Goal: Check status: Check status

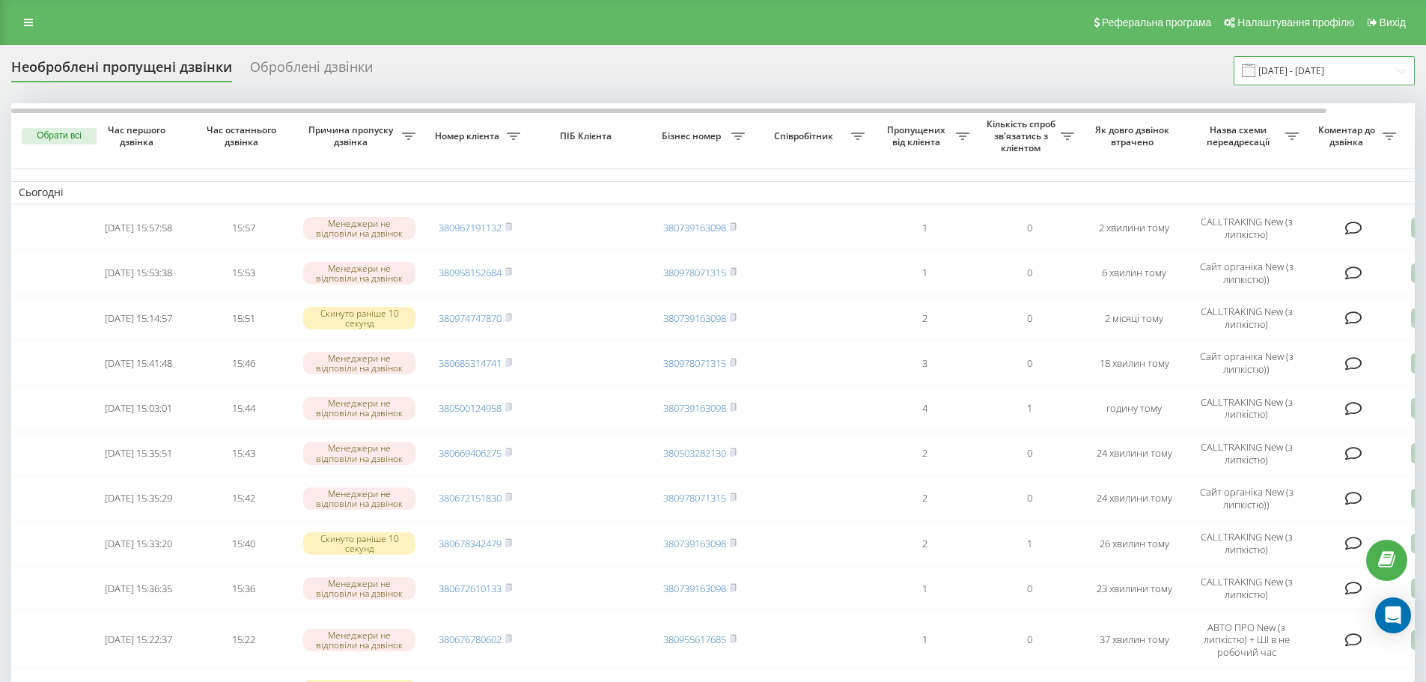
drag, startPoint x: 1285, startPoint y: 67, endPoint x: 1281, endPoint y: 82, distance: 15.4
click at [1285, 67] on input "19.09.2025 - 19.09.2025" at bounding box center [1323, 70] width 181 height 29
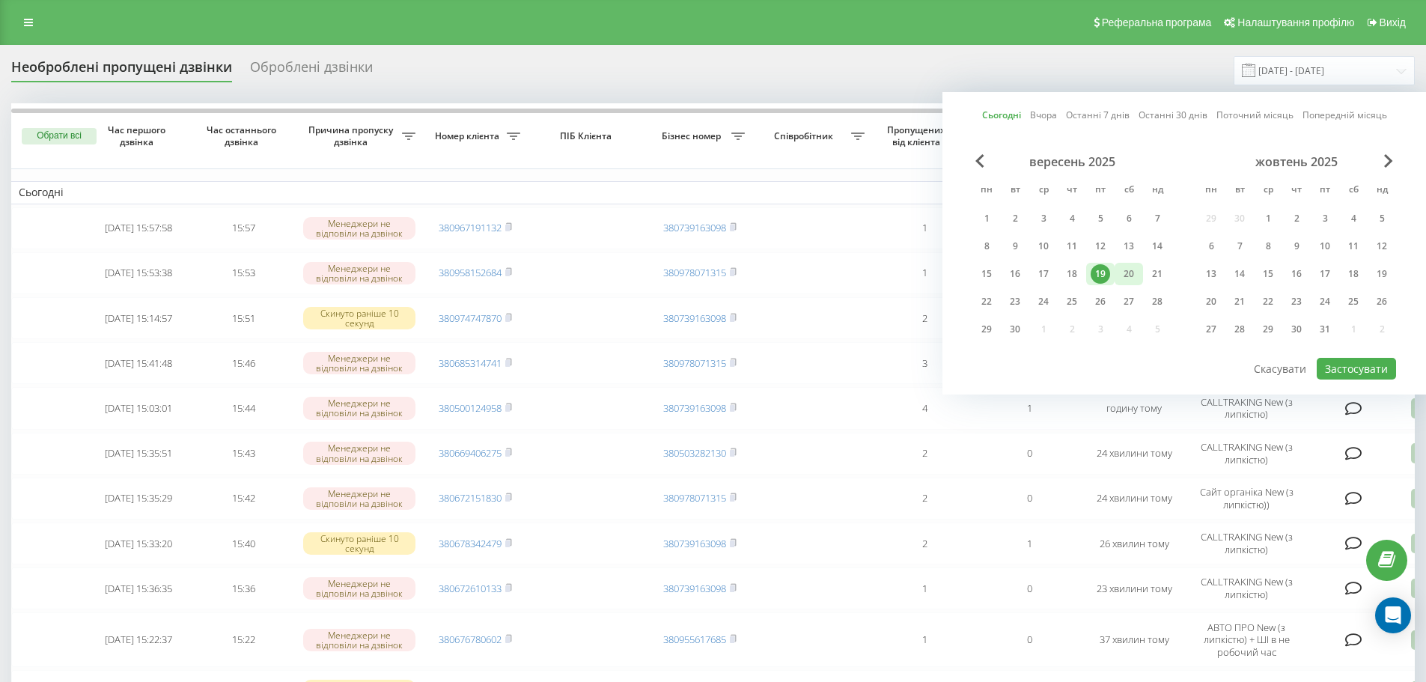
click at [1138, 271] on div "20" at bounding box center [1128, 274] width 28 height 22
click at [1099, 278] on div "19" at bounding box center [1099, 273] width 19 height 19
click at [1100, 274] on div "19" at bounding box center [1099, 273] width 19 height 19
click at [1349, 370] on button "Застосувати" at bounding box center [1355, 369] width 79 height 22
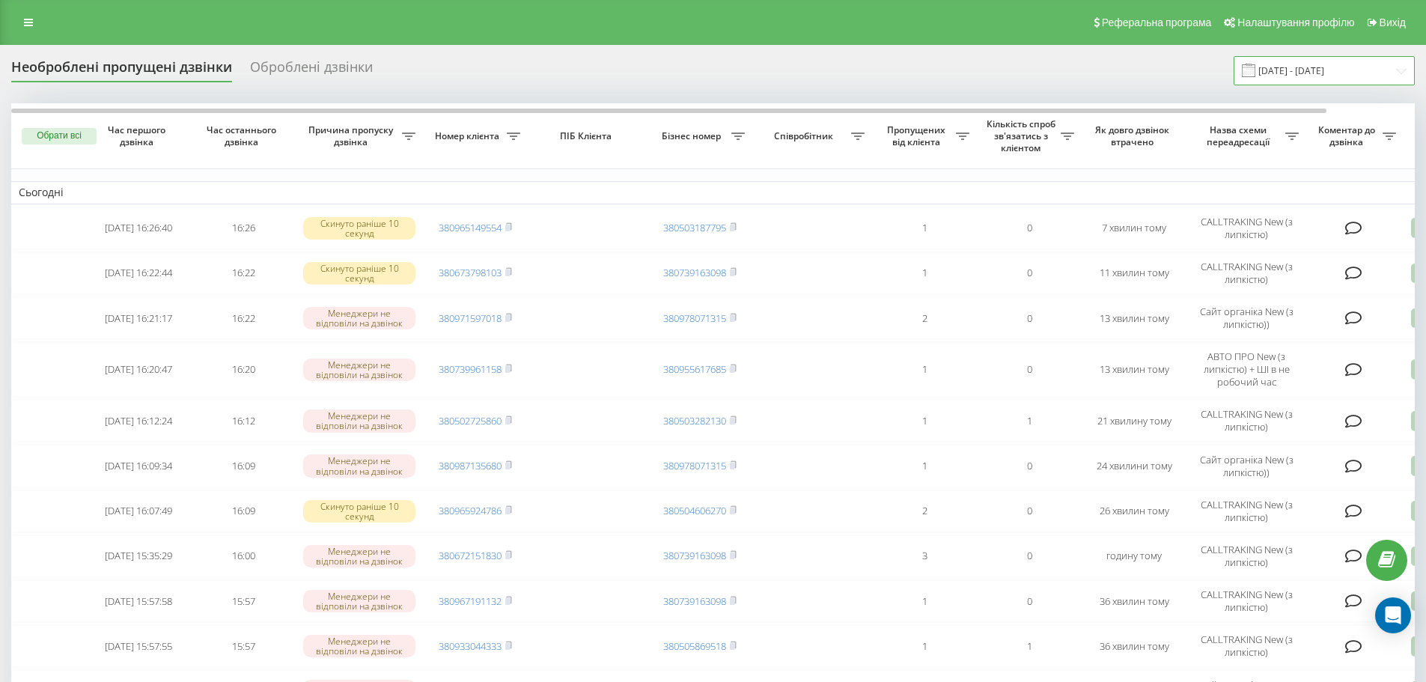
drag, startPoint x: 1338, startPoint y: 67, endPoint x: 1322, endPoint y: 76, distance: 18.8
click at [1338, 67] on input "[DATE] - [DATE]" at bounding box center [1323, 70] width 181 height 29
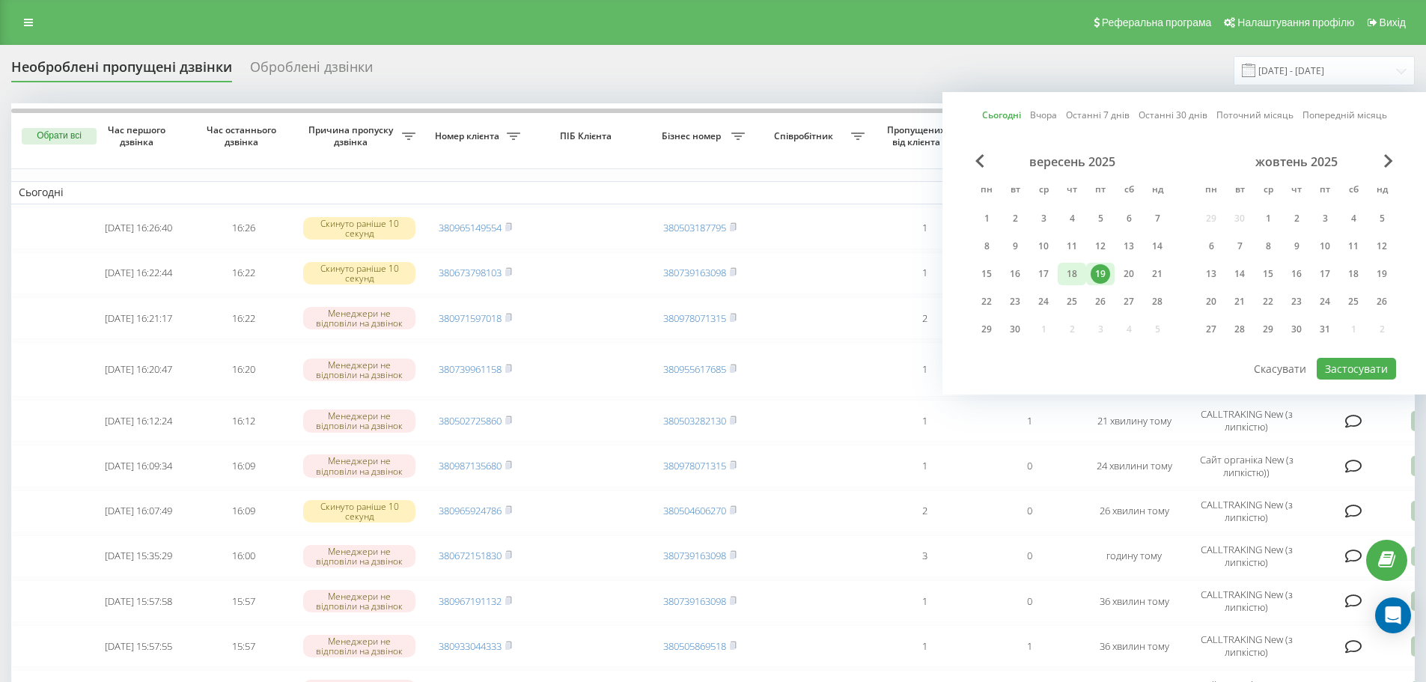
click at [1082, 275] on div "18" at bounding box center [1072, 274] width 28 height 22
click at [1090, 275] on div "19" at bounding box center [1099, 273] width 19 height 19
click at [1332, 370] on button "Застосувати" at bounding box center [1355, 369] width 79 height 22
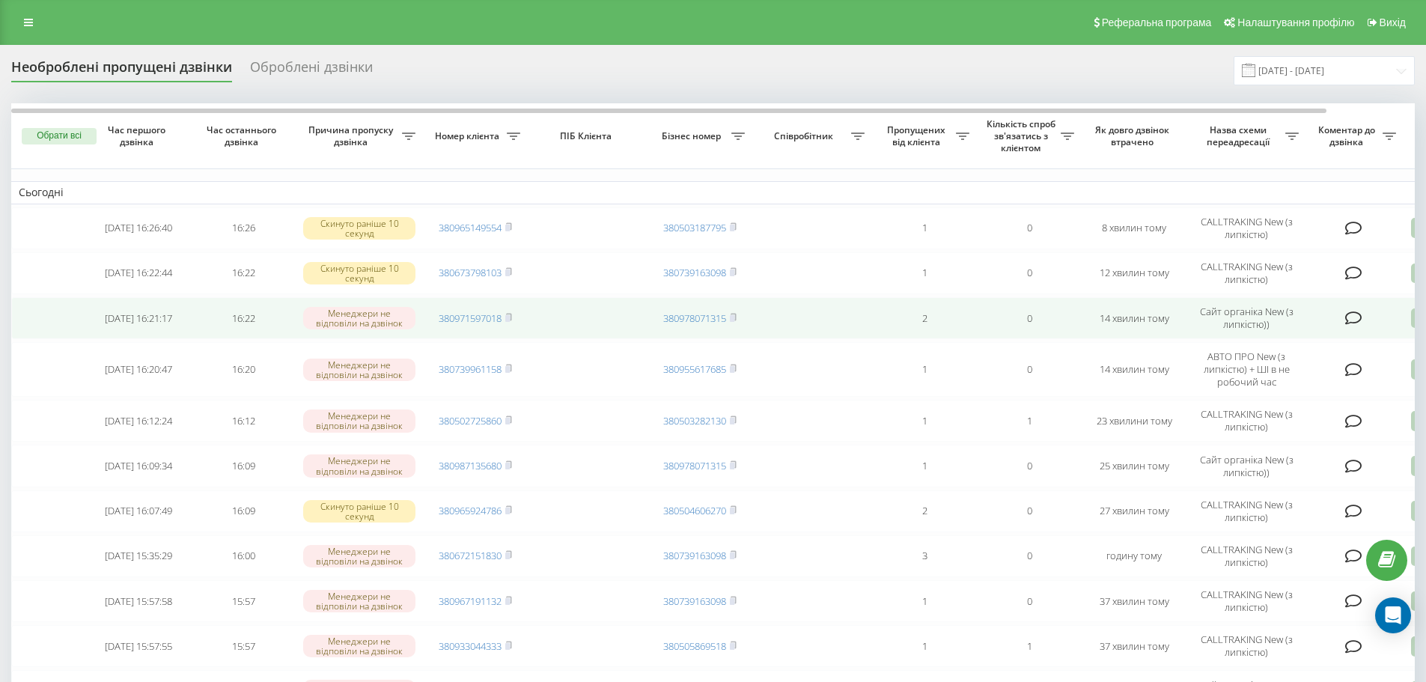
drag, startPoint x: 512, startPoint y: 370, endPoint x: 585, endPoint y: 334, distance: 81.0
click at [512, 370] on icon at bounding box center [508, 368] width 7 height 9
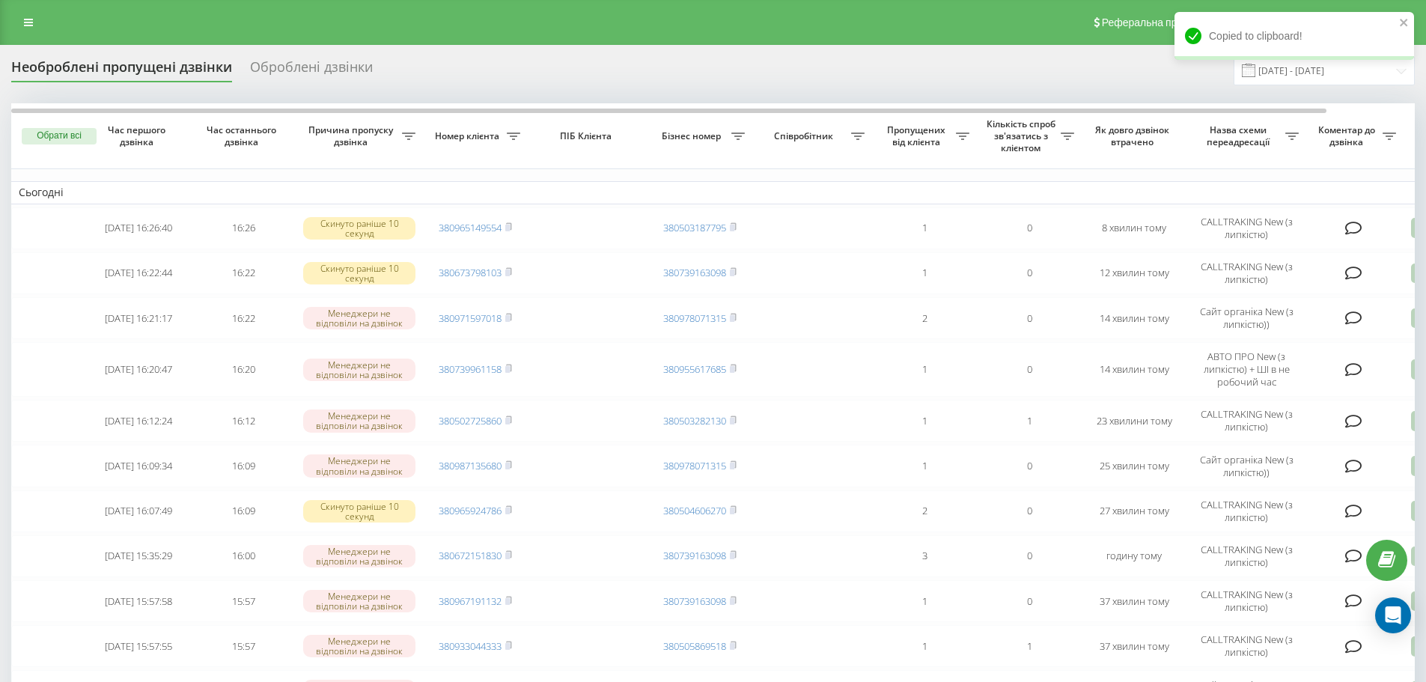
click at [1028, 58] on div "Необроблені пропущені дзвінки Оброблені дзвінки 19.09.2025 - 19.09.2025" at bounding box center [712, 70] width 1403 height 29
click at [1398, 25] on div "Copied to clipboard!" at bounding box center [1293, 36] width 239 height 48
click at [1326, 70] on input "[DATE] - [DATE]" at bounding box center [1323, 70] width 181 height 29
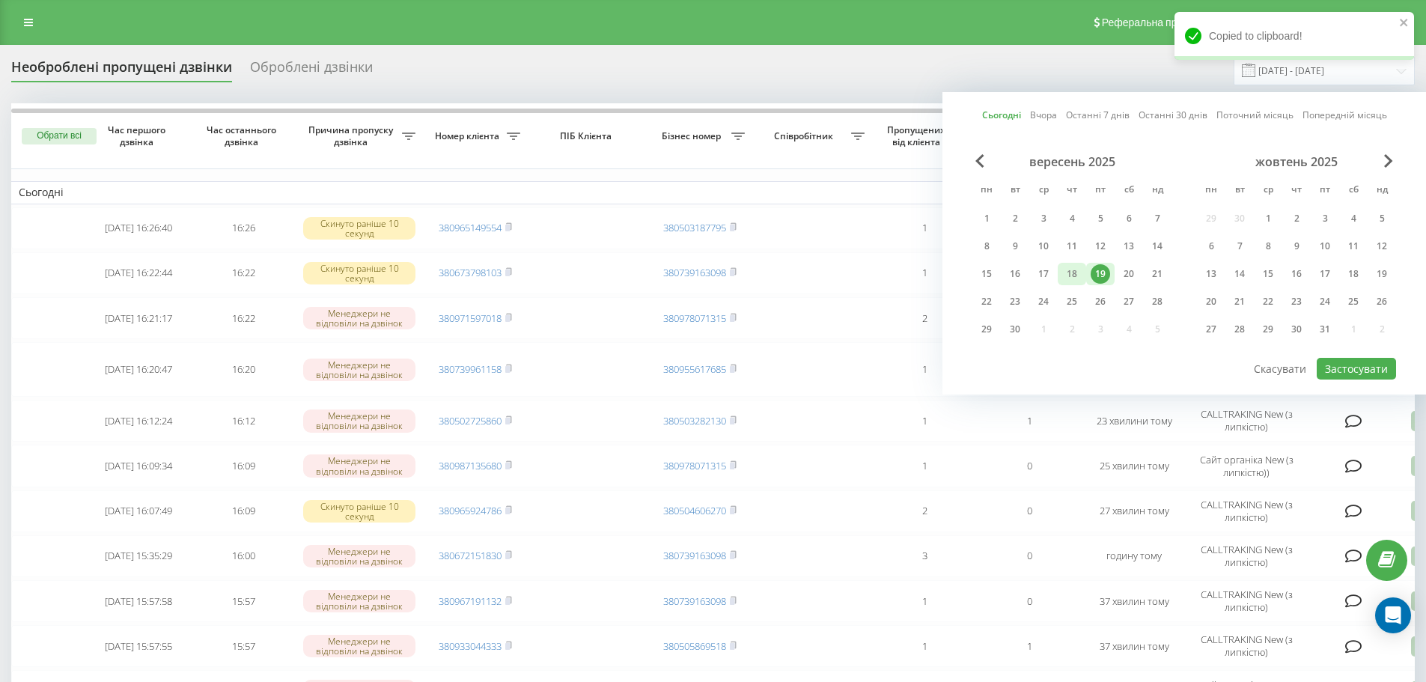
click at [1084, 281] on div "18" at bounding box center [1072, 274] width 28 height 22
click at [1099, 275] on div "19" at bounding box center [1099, 273] width 19 height 19
click at [1099, 274] on div "19" at bounding box center [1099, 273] width 19 height 19
click at [1361, 367] on button "Застосувати" at bounding box center [1355, 369] width 79 height 22
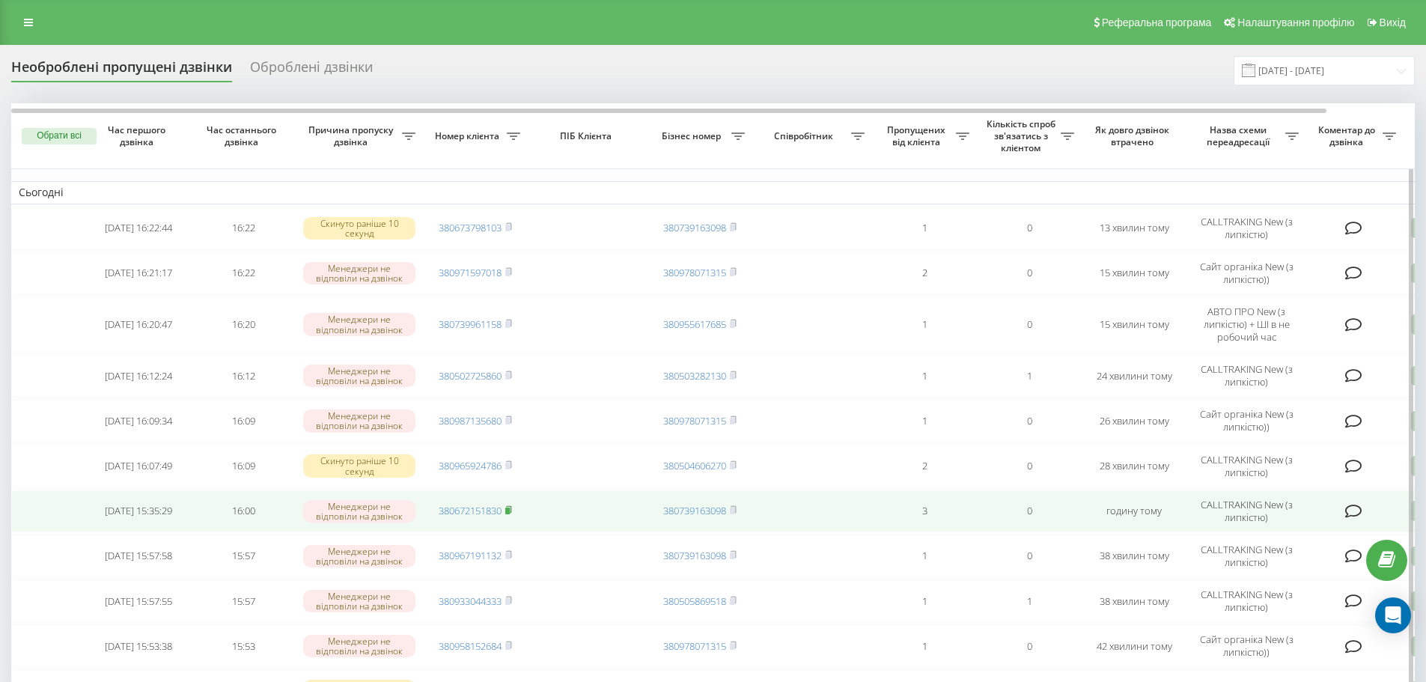
click at [512, 510] on icon at bounding box center [508, 509] width 7 height 9
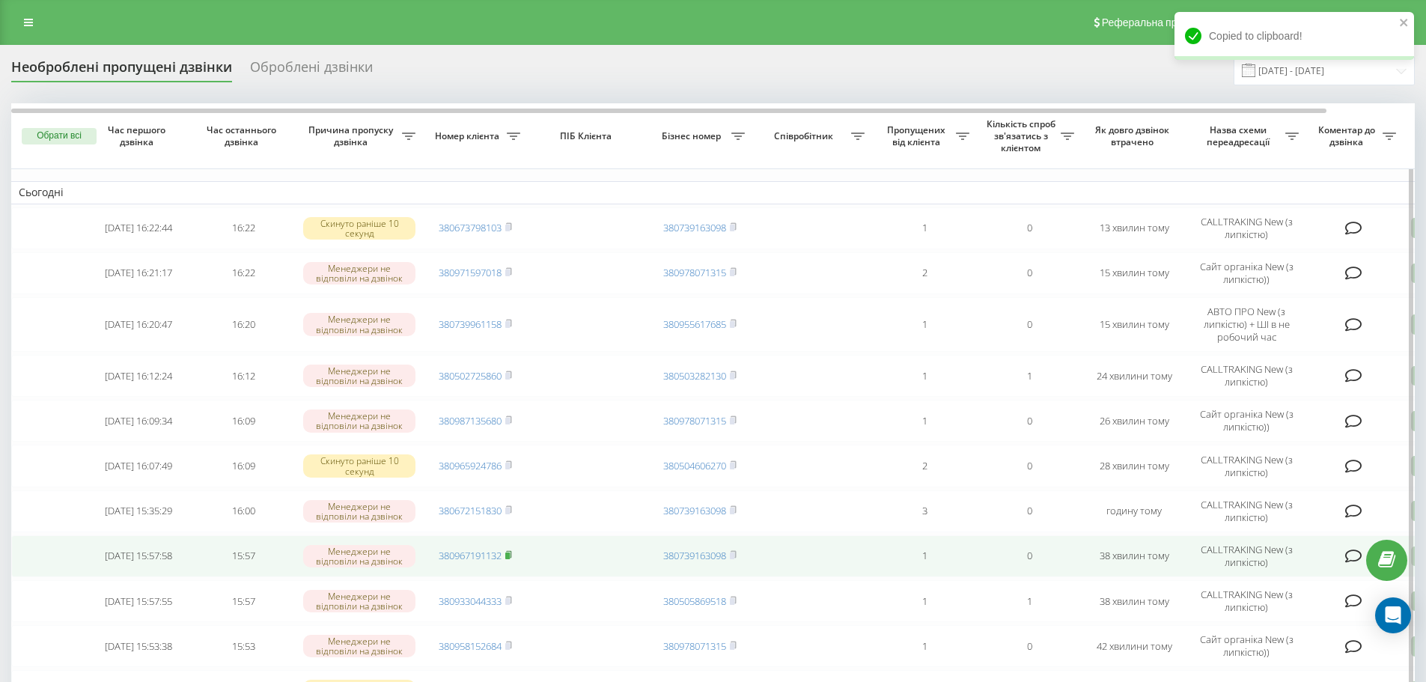
click at [512, 551] on icon at bounding box center [508, 554] width 7 height 9
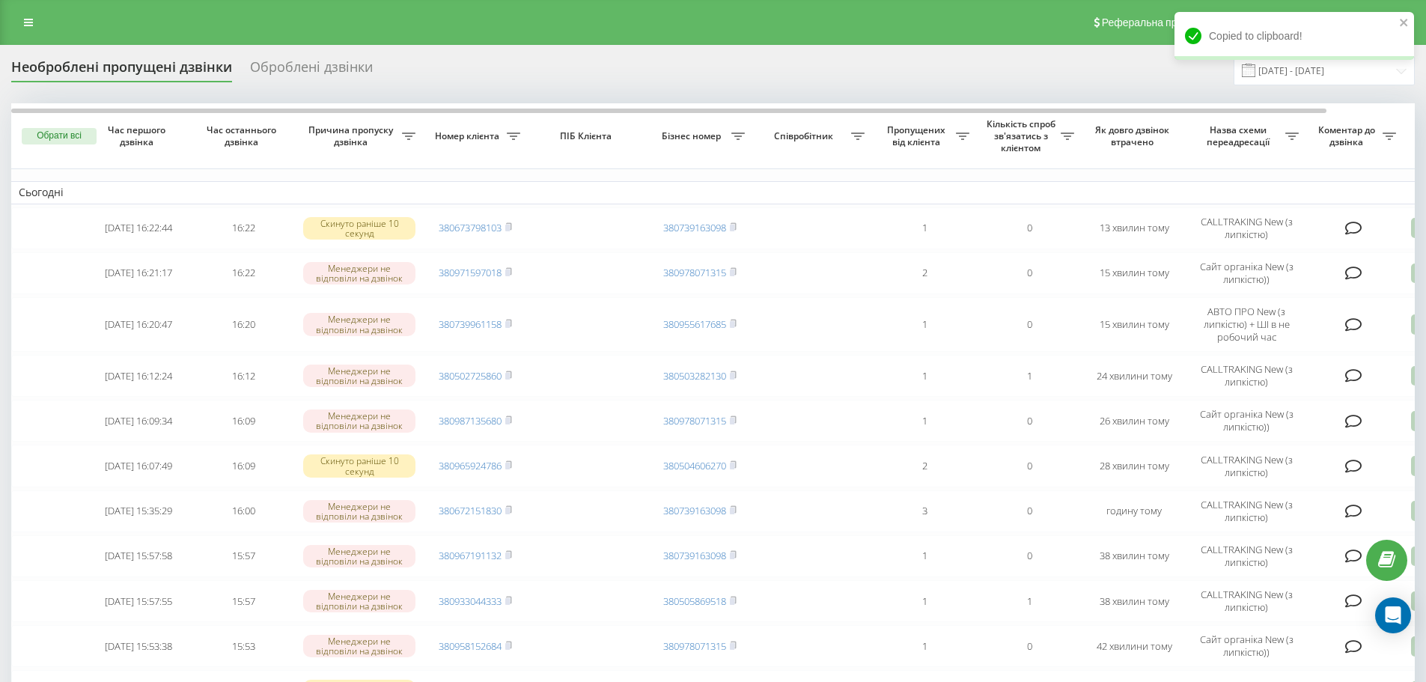
click at [1410, 22] on div "Copied to clipboard!" at bounding box center [1293, 36] width 239 height 48
click at [1300, 73] on input "[DATE] - [DATE]" at bounding box center [1323, 70] width 181 height 29
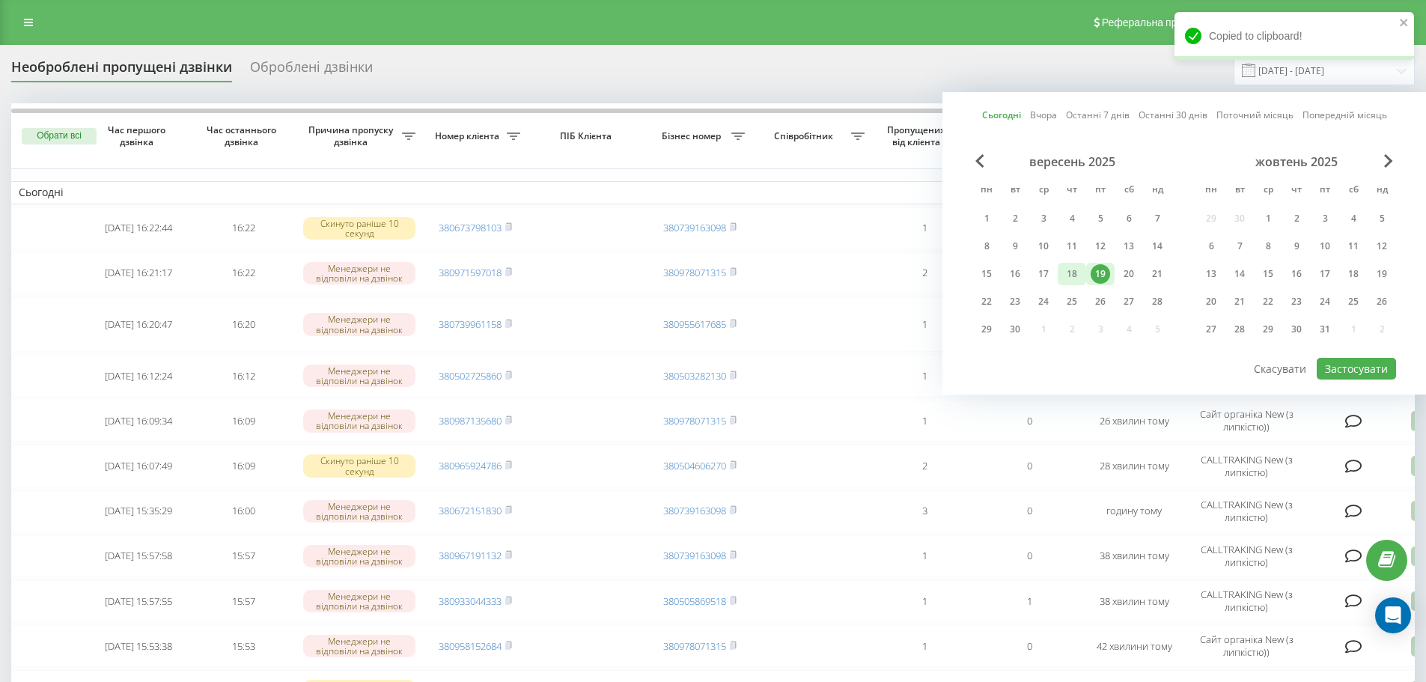
click at [1078, 279] on div "18" at bounding box center [1071, 273] width 19 height 19
click at [1111, 272] on div "19" at bounding box center [1100, 274] width 28 height 22
click at [1099, 274] on div "19" at bounding box center [1099, 273] width 19 height 19
click at [1355, 370] on button "Застосувати" at bounding box center [1355, 369] width 79 height 22
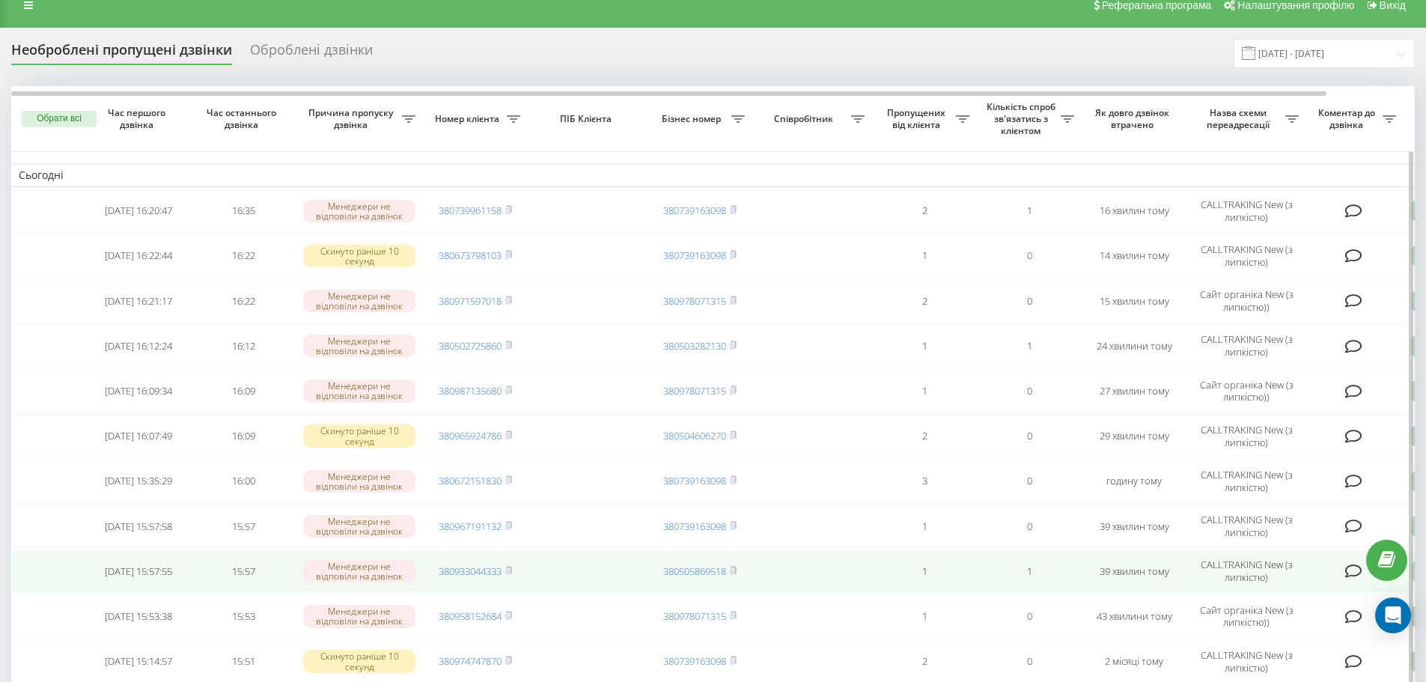
scroll to position [16, 0]
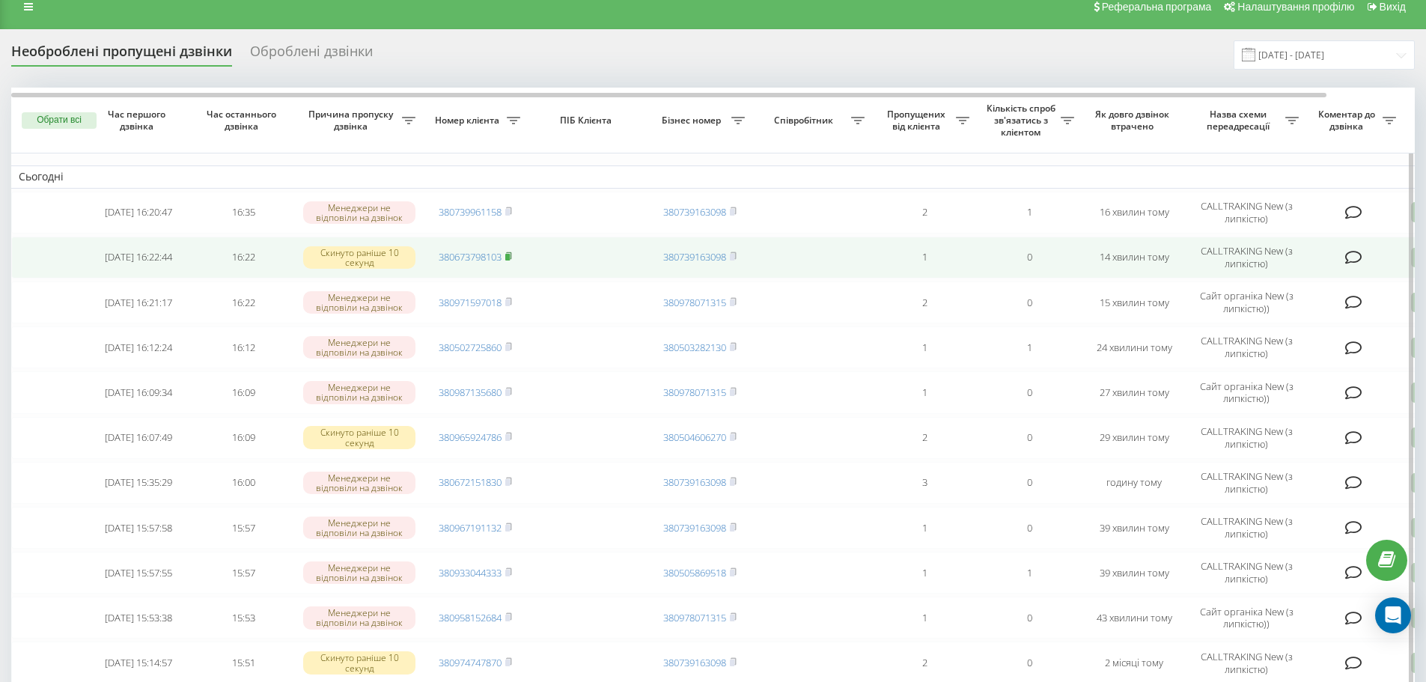
click at [512, 257] on icon at bounding box center [508, 255] width 7 height 9
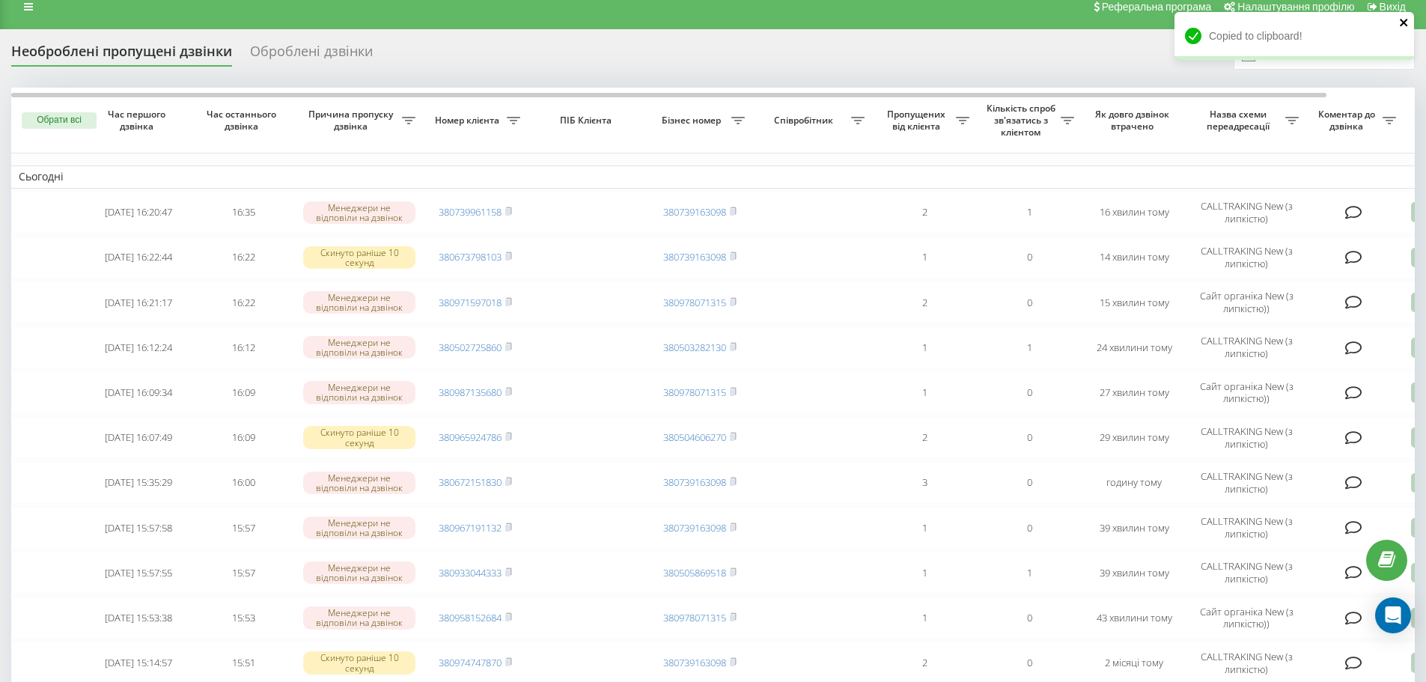
click at [1400, 28] on button "close" at bounding box center [1404, 23] width 10 height 14
click at [1339, 58] on div "Copied to clipboard!" at bounding box center [1293, 41] width 239 height 58
click at [1297, 61] on input "[DATE] - [DATE]" at bounding box center [1323, 54] width 181 height 29
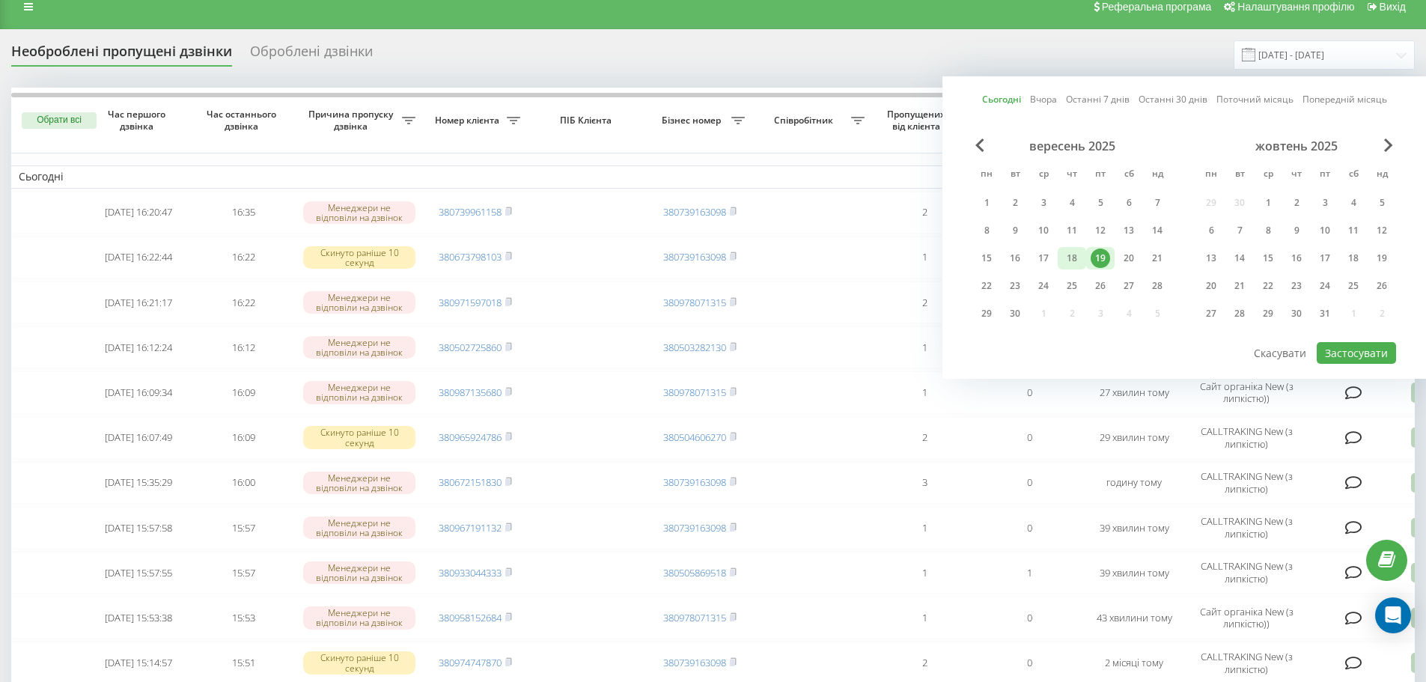
click at [1073, 254] on div "18" at bounding box center [1071, 257] width 19 height 19
click at [1100, 255] on div "19" at bounding box center [1099, 257] width 19 height 19
click at [1353, 350] on button "Застосувати" at bounding box center [1355, 353] width 79 height 22
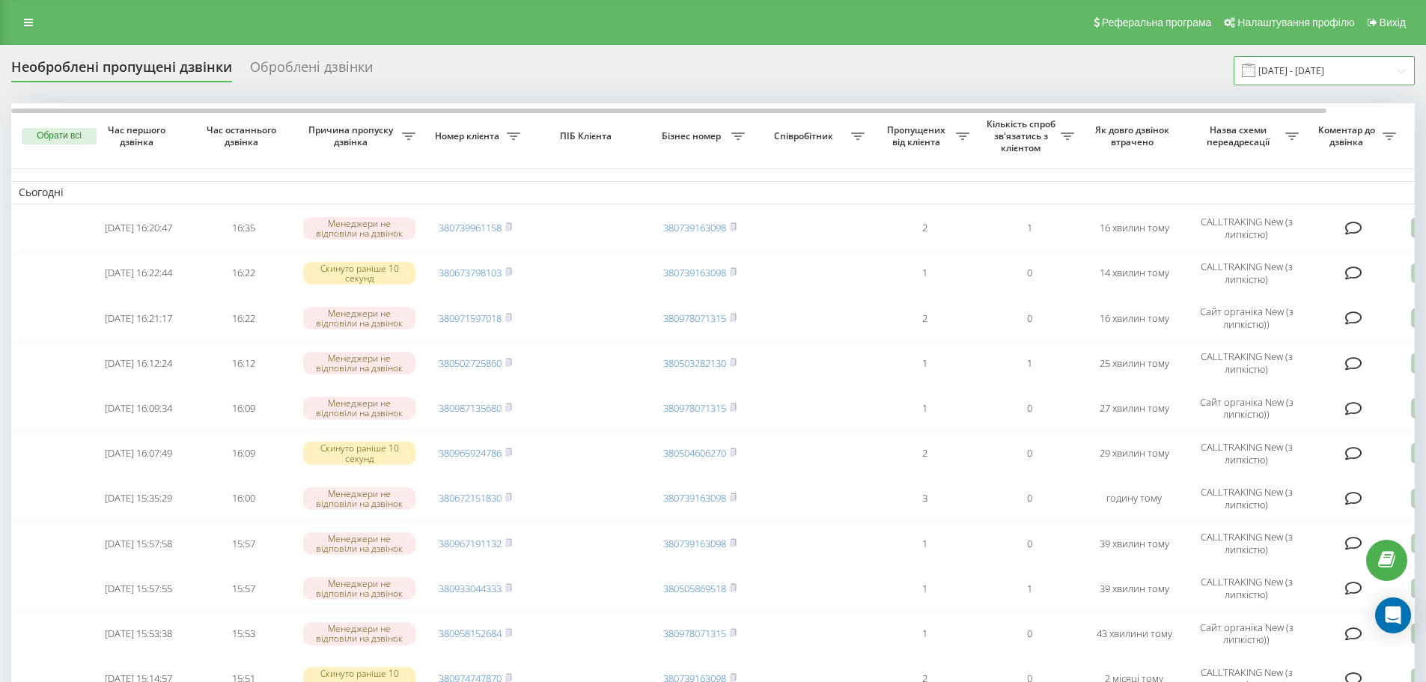
click at [1320, 73] on input "[DATE] - [DATE]" at bounding box center [1323, 70] width 181 height 29
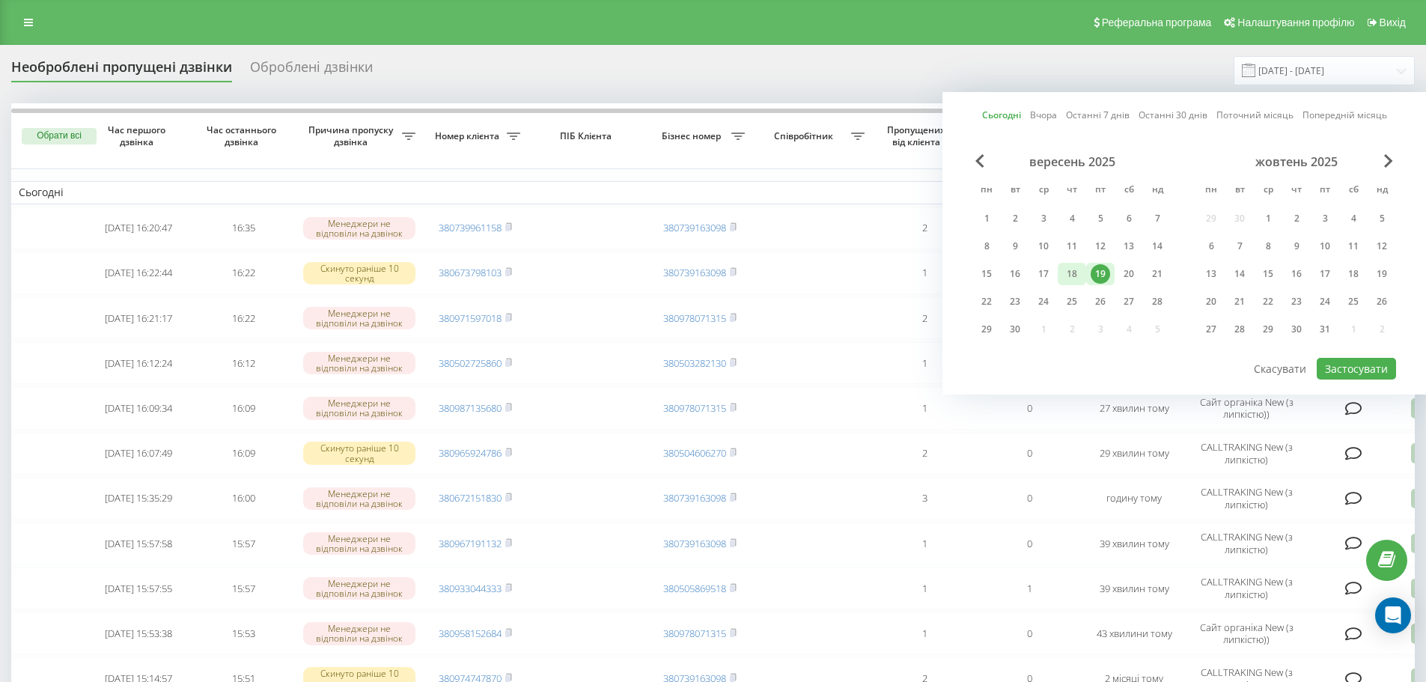
click at [1073, 272] on div "18" at bounding box center [1071, 273] width 19 height 19
click at [1093, 272] on div "19" at bounding box center [1099, 273] width 19 height 19
click at [1361, 361] on button "Застосувати" at bounding box center [1355, 369] width 79 height 22
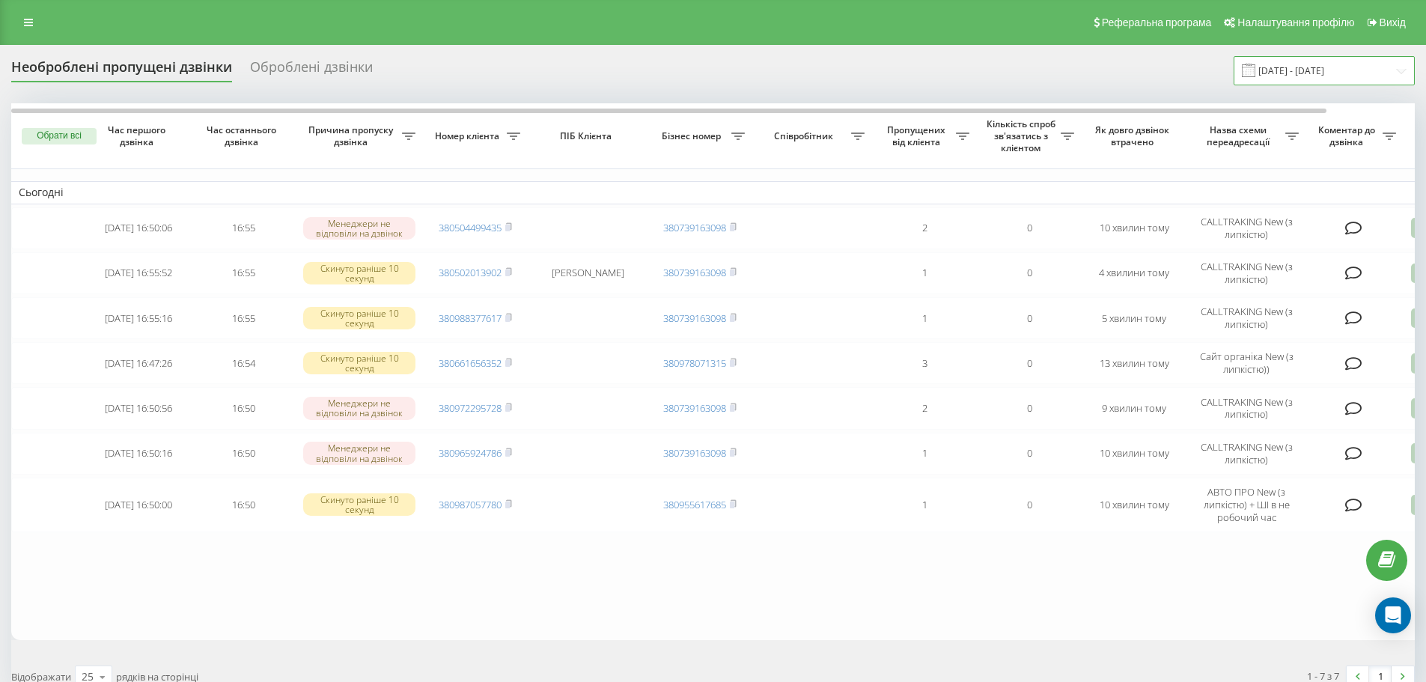
click at [1320, 66] on input "[DATE] - [DATE]" at bounding box center [1323, 70] width 181 height 29
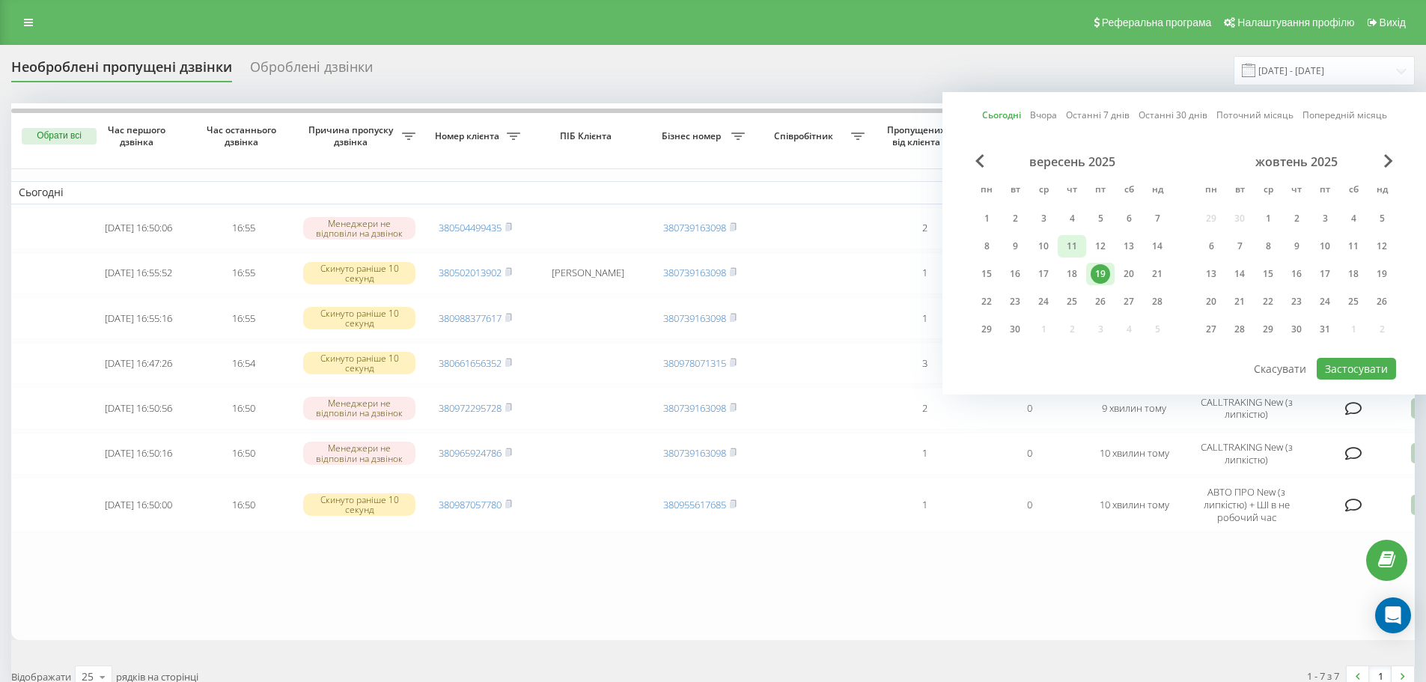
click at [1069, 256] on div "11" at bounding box center [1072, 246] width 28 height 22
click at [1093, 277] on div "19" at bounding box center [1099, 273] width 19 height 19
click at [1337, 373] on button "Застосувати" at bounding box center [1355, 369] width 79 height 22
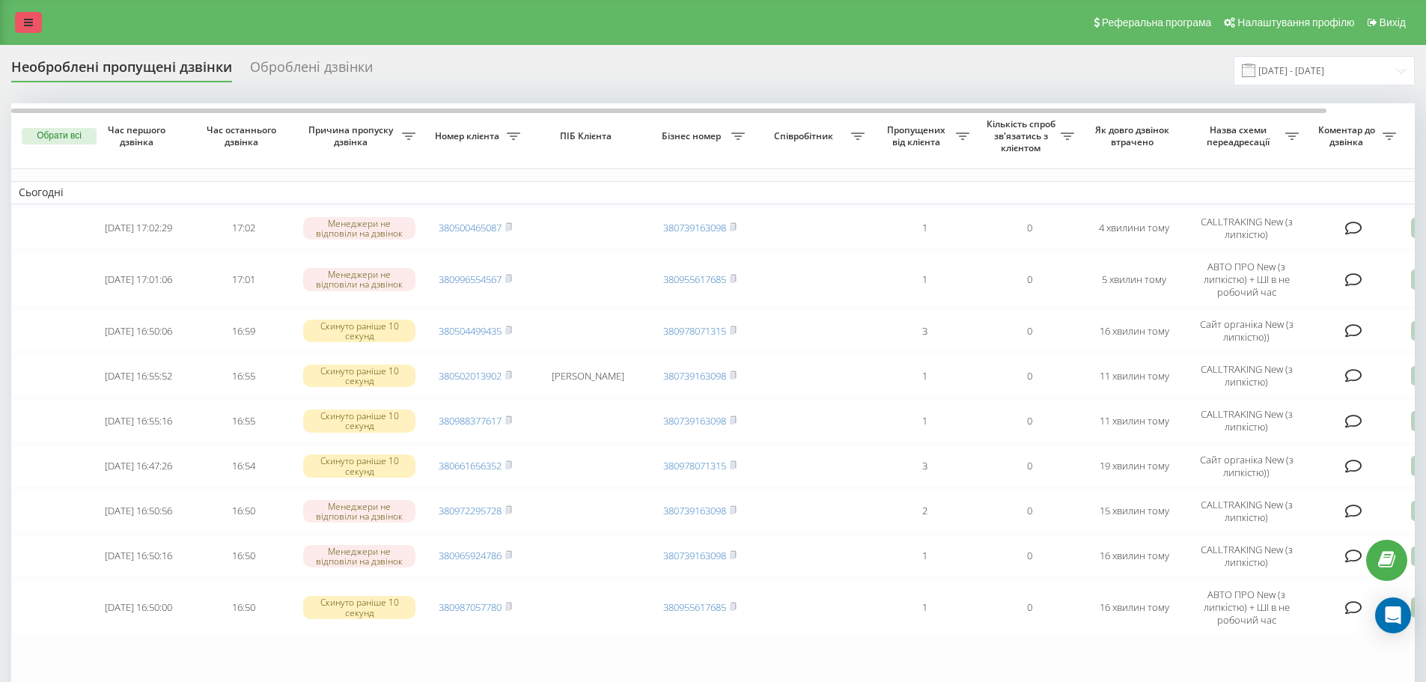
click at [31, 22] on icon at bounding box center [28, 22] width 9 height 10
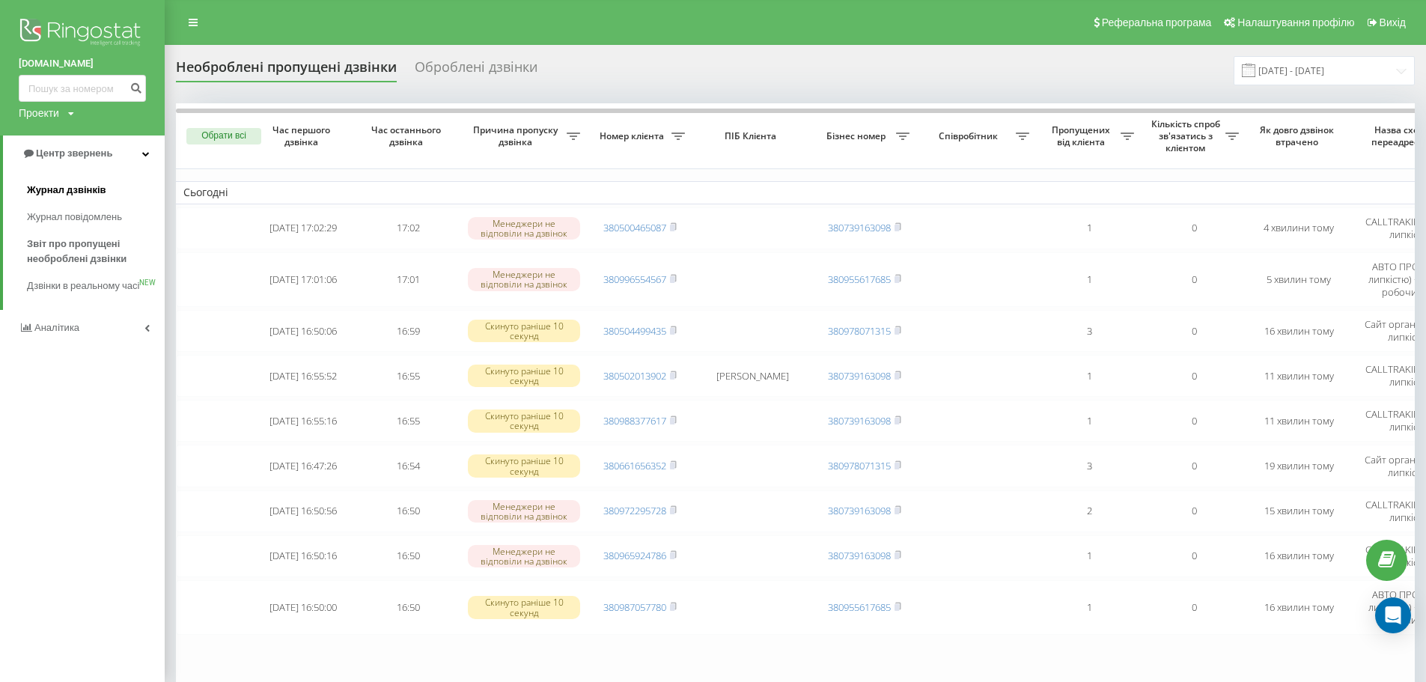
click at [64, 190] on span "Журнал дзвінків" at bounding box center [66, 190] width 79 height 15
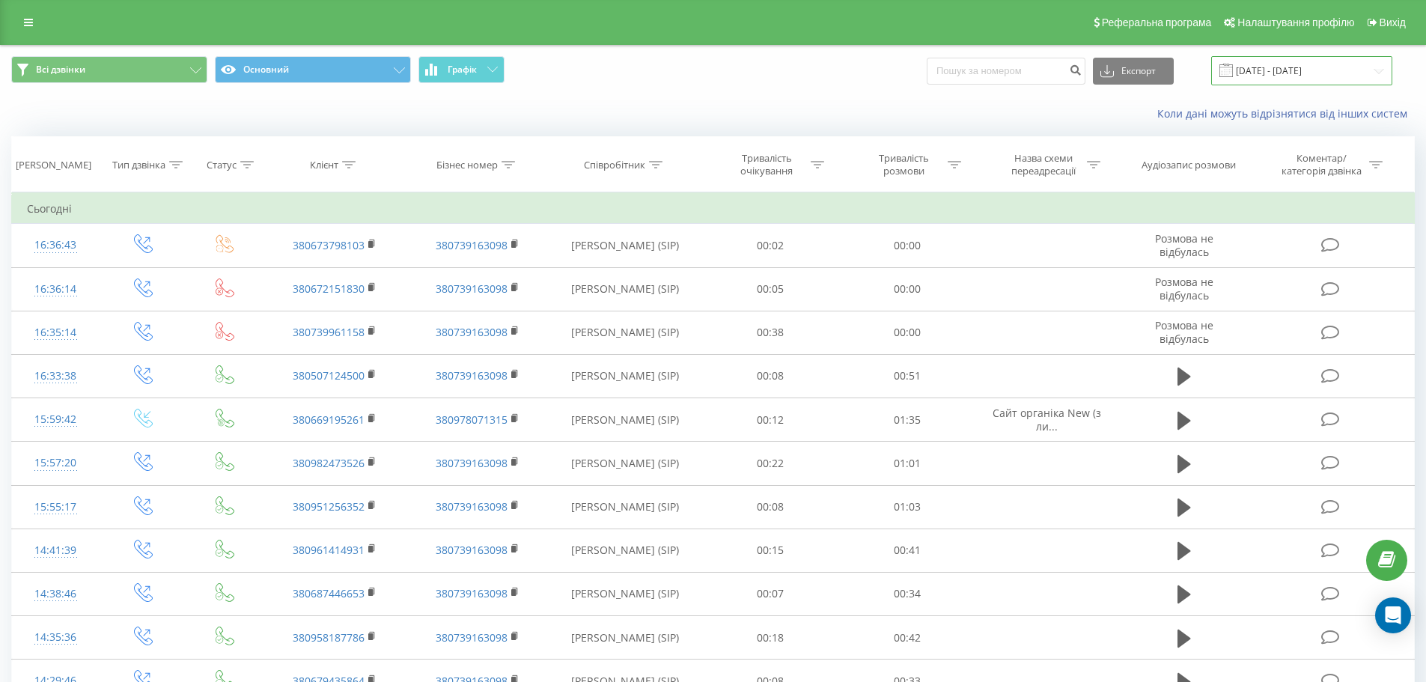
click at [1297, 76] on input "[DATE] - [DATE]" at bounding box center [1301, 70] width 181 height 29
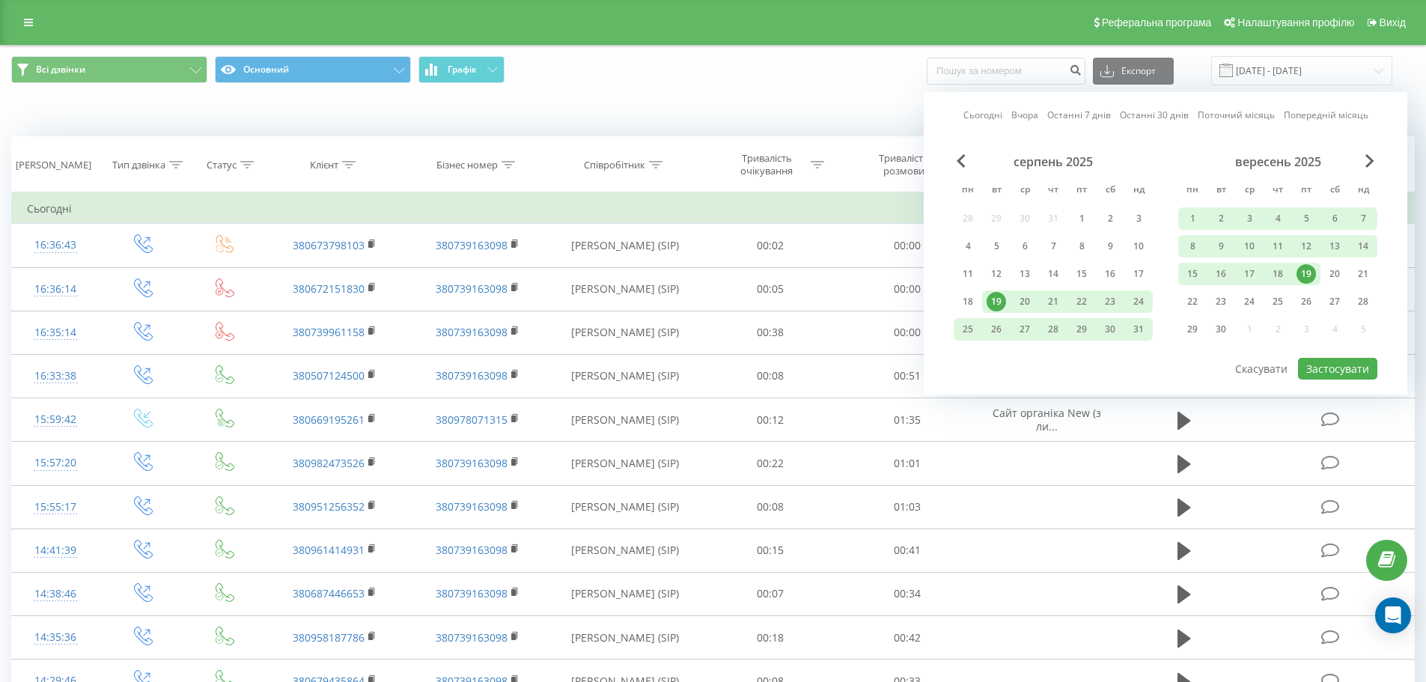
click at [1310, 270] on div "19" at bounding box center [1305, 273] width 19 height 19
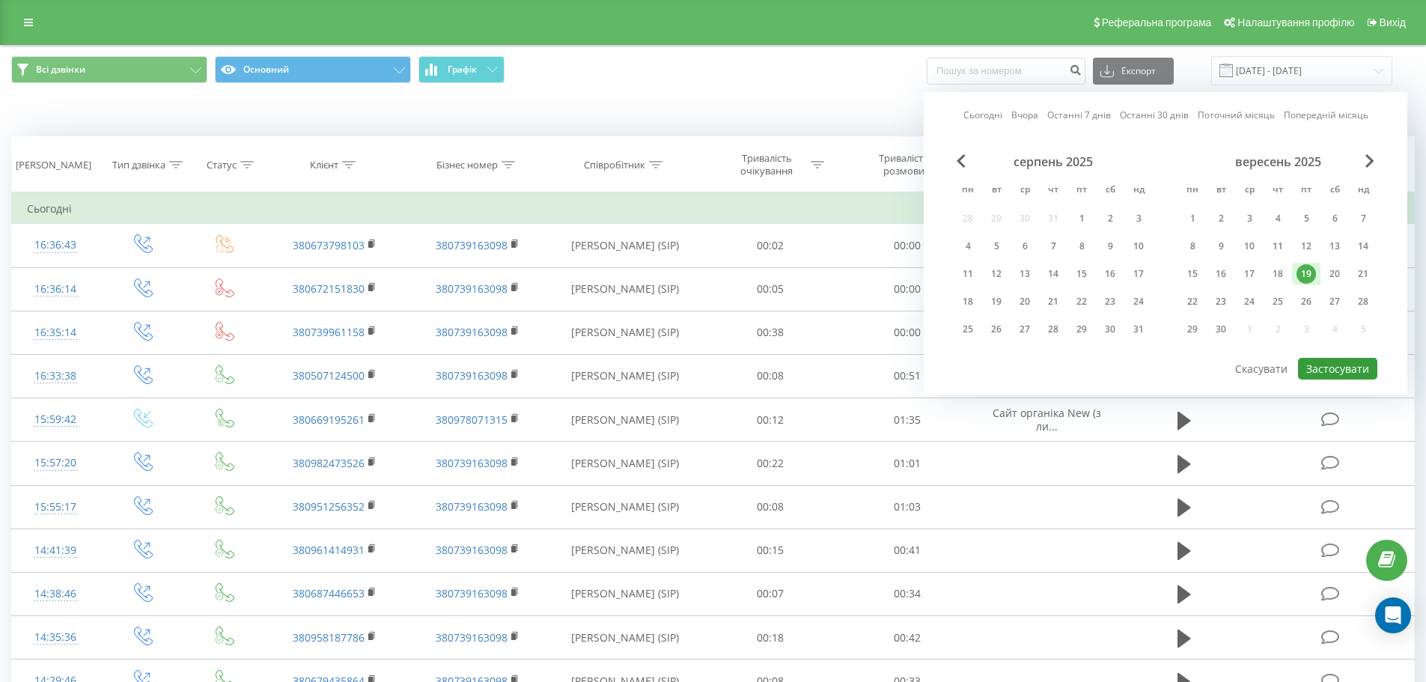
click at [1336, 373] on button "Застосувати" at bounding box center [1337, 369] width 79 height 22
type input "[DATE] - [DATE]"
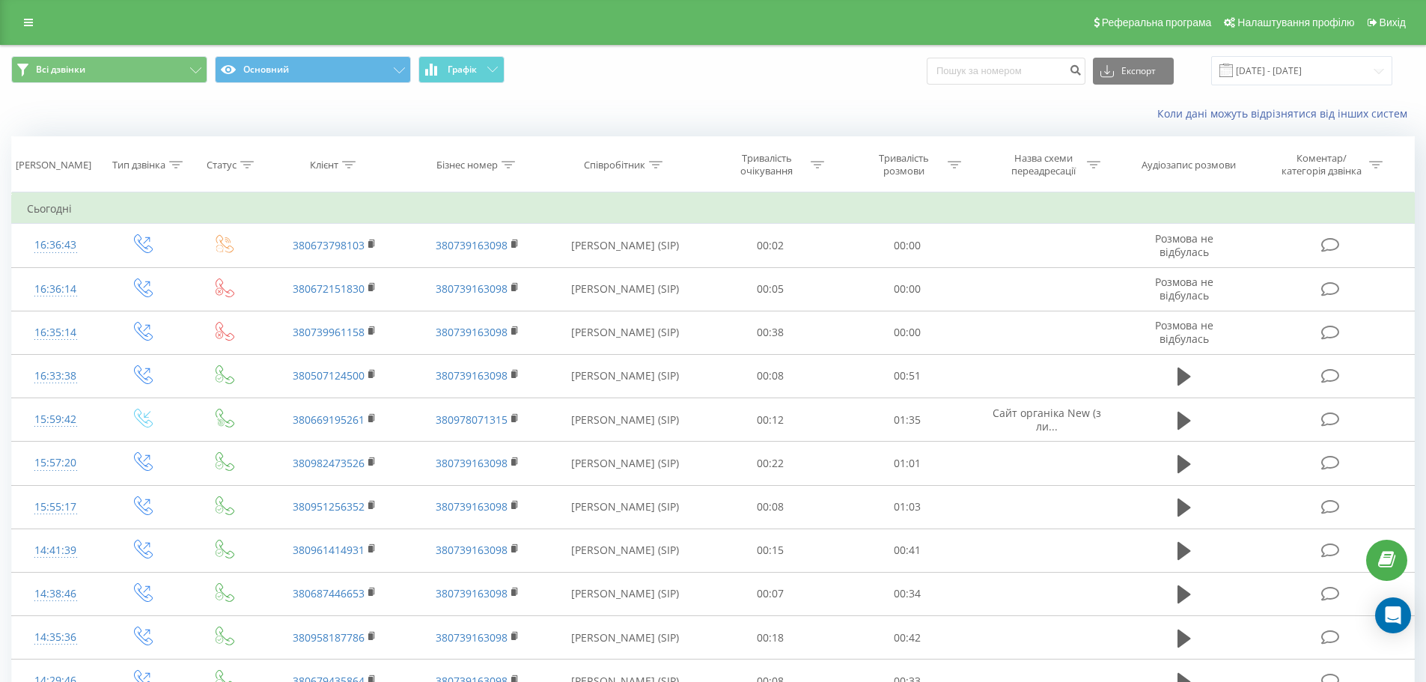
click at [29, 41] on div "Реферальна програма Налаштування профілю Вихід" at bounding box center [713, 22] width 1426 height 45
click at [28, 28] on link at bounding box center [28, 22] width 27 height 21
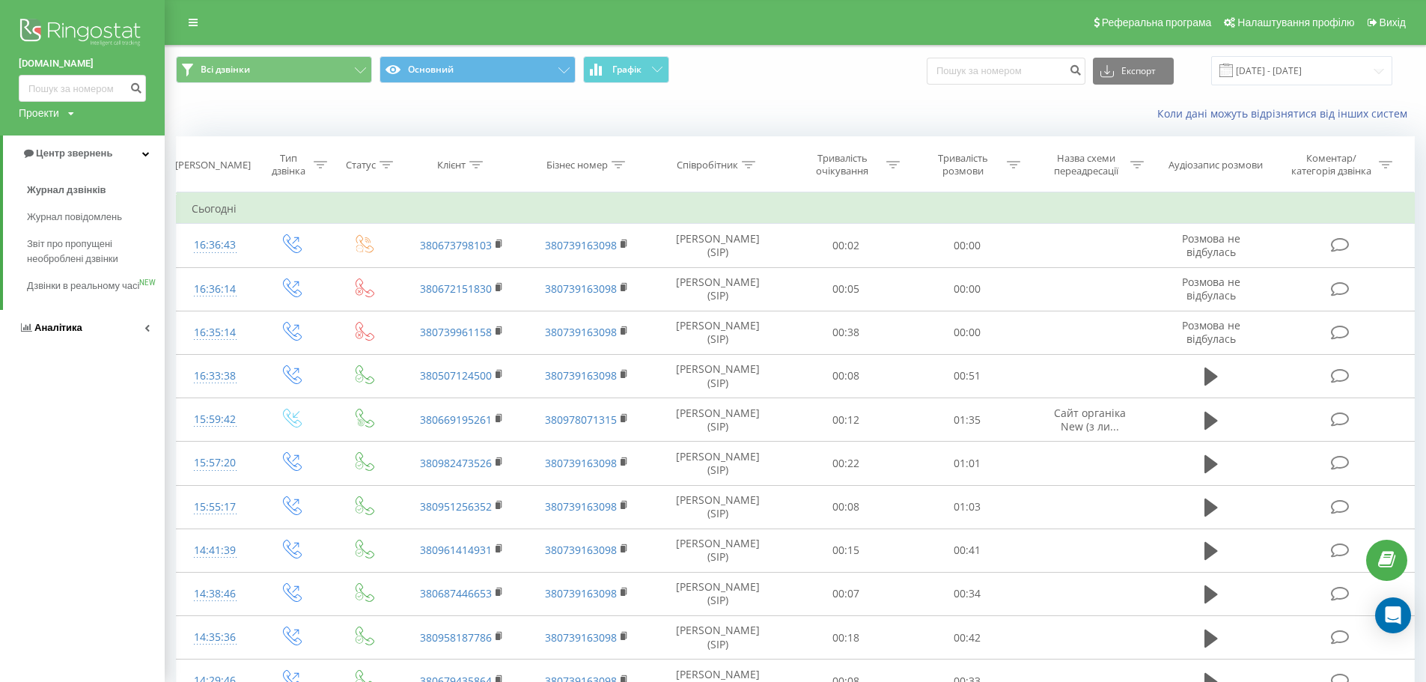
click at [80, 335] on span "Аналiтика" at bounding box center [51, 327] width 64 height 15
click at [73, 241] on span "Співробітники у реальному часі" at bounding box center [84, 234] width 114 height 30
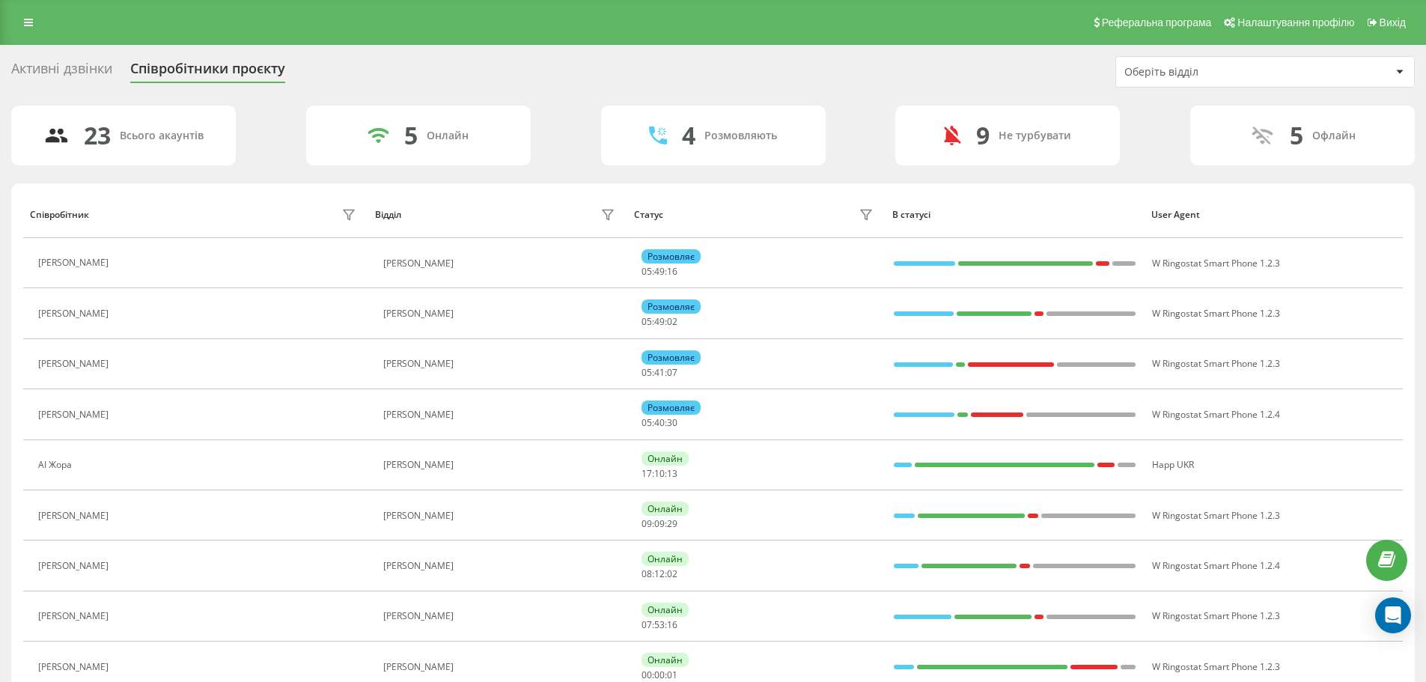
click at [1254, 73] on div "Оберіть відділ" at bounding box center [1213, 72] width 179 height 13
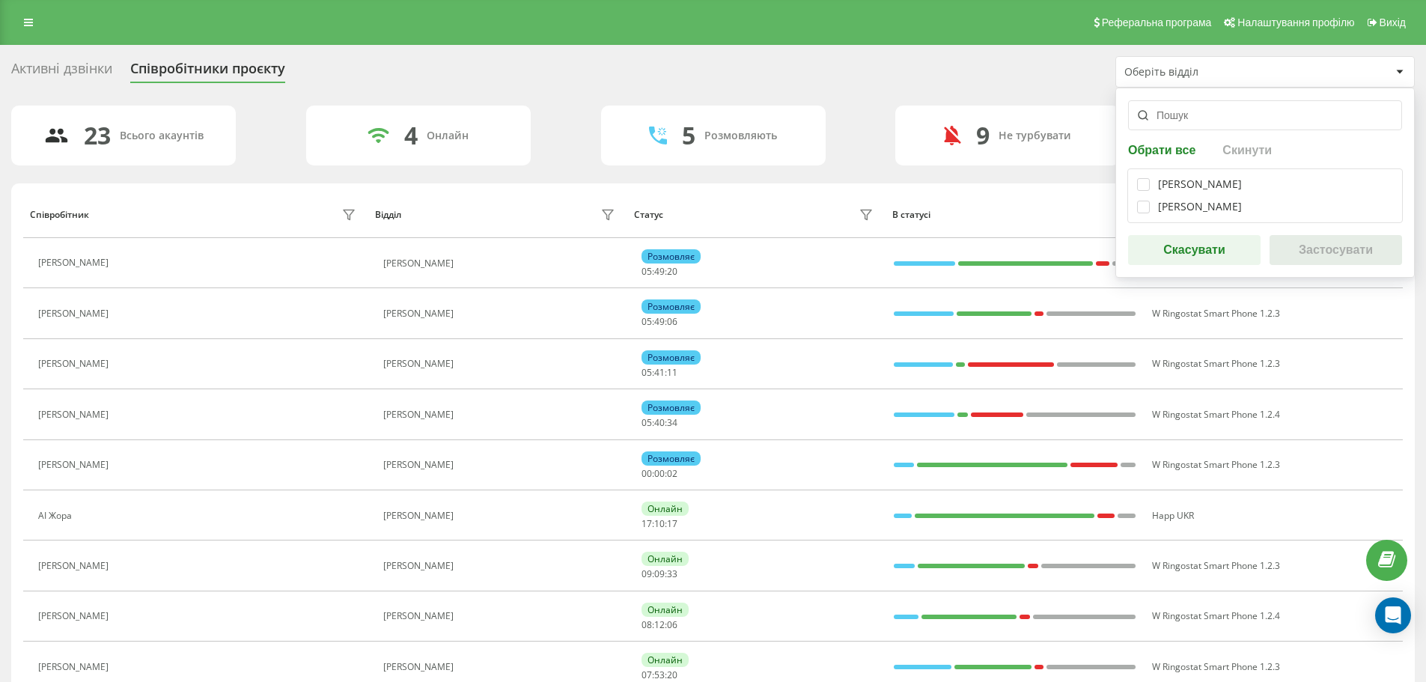
click at [1172, 210] on div "Маямі Віхруки" at bounding box center [1200, 207] width 84 height 13
click at [1146, 201] on label at bounding box center [1143, 201] width 13 height 0
checkbox input "true"
click at [1310, 243] on button "Застосувати" at bounding box center [1335, 250] width 132 height 30
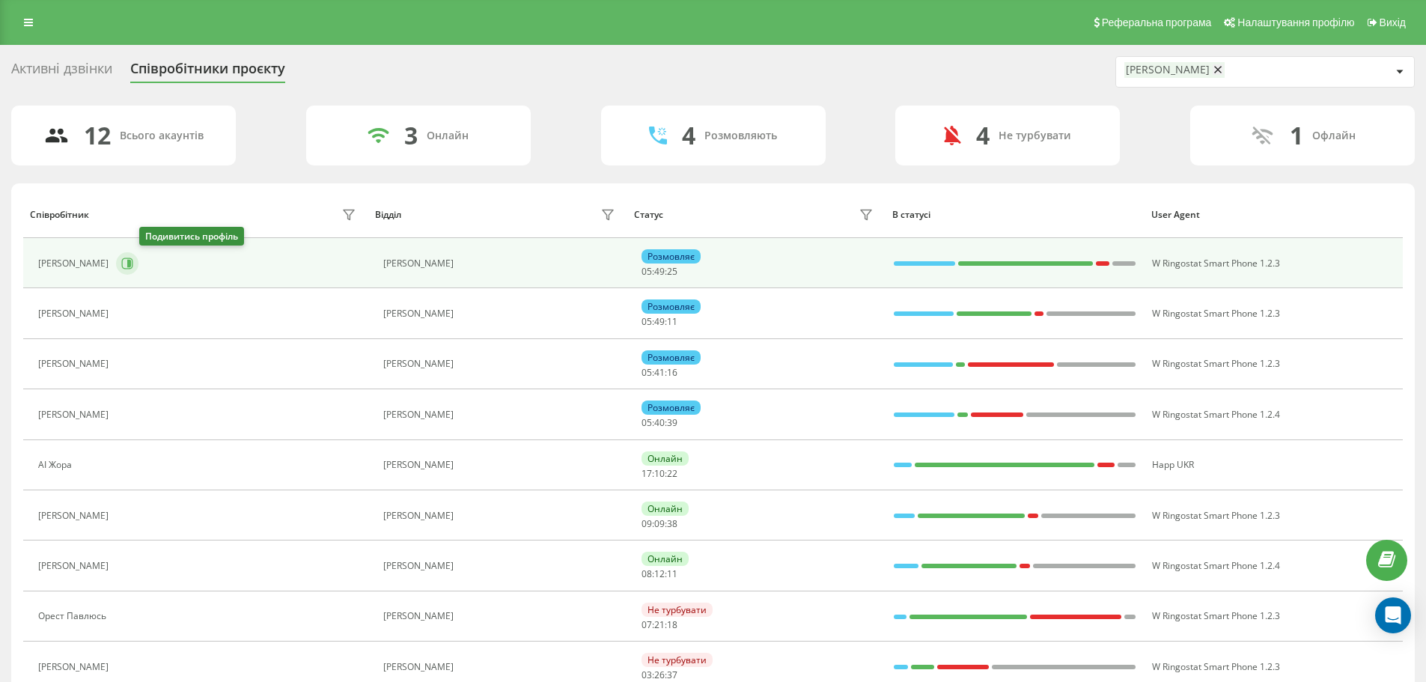
click at [133, 266] on icon at bounding box center [127, 263] width 12 height 12
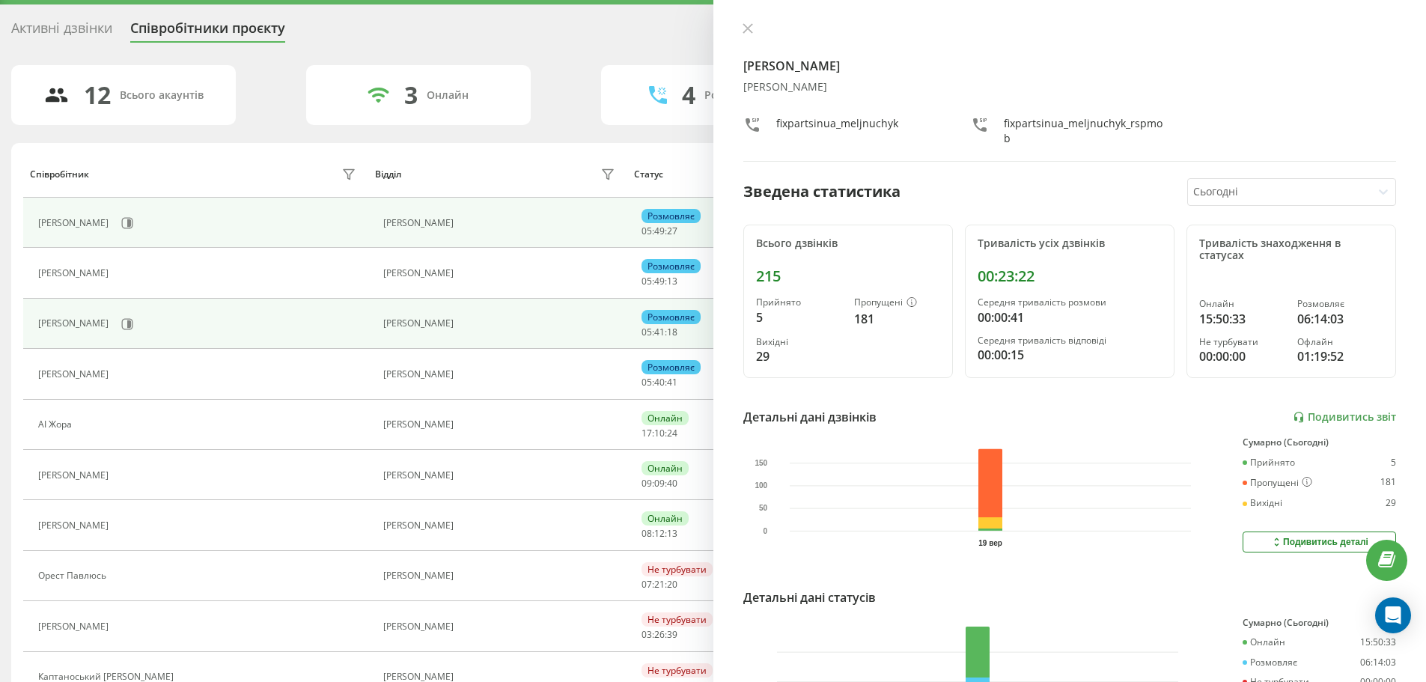
scroll to position [75, 0]
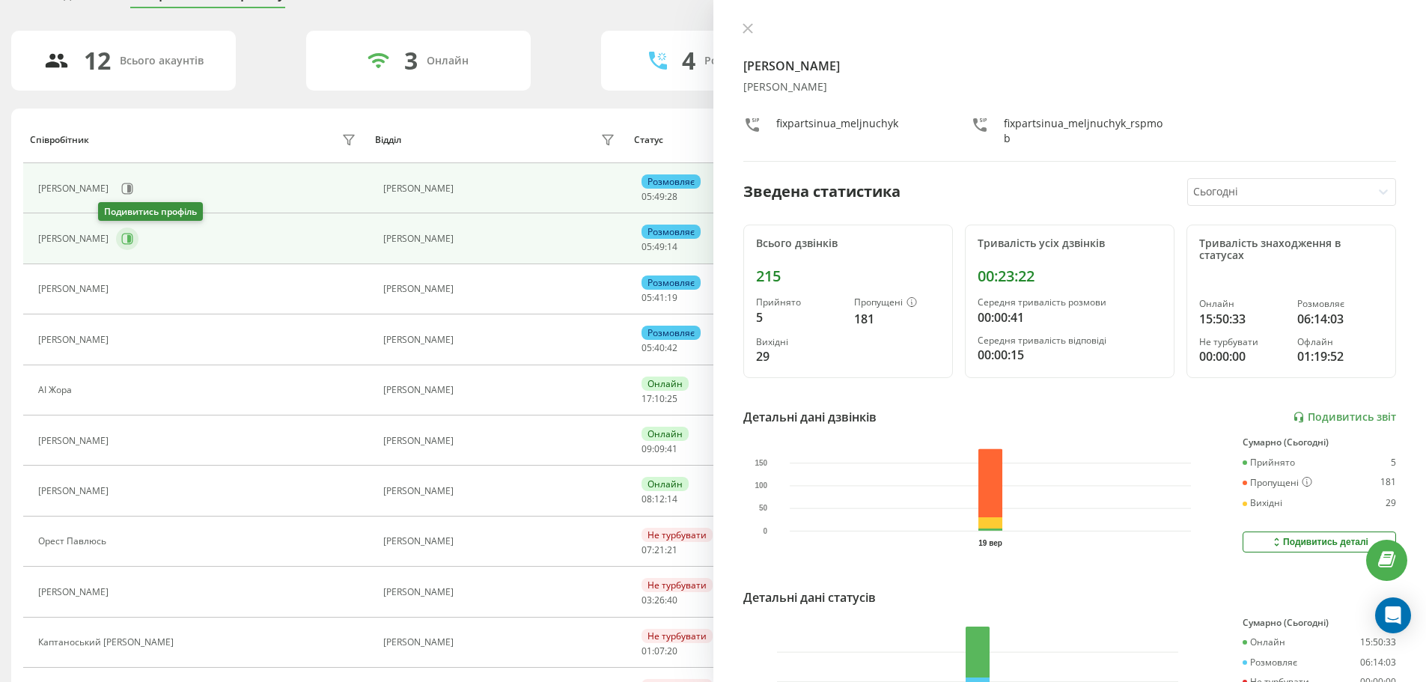
click at [121, 236] on icon at bounding box center [127, 239] width 12 height 12
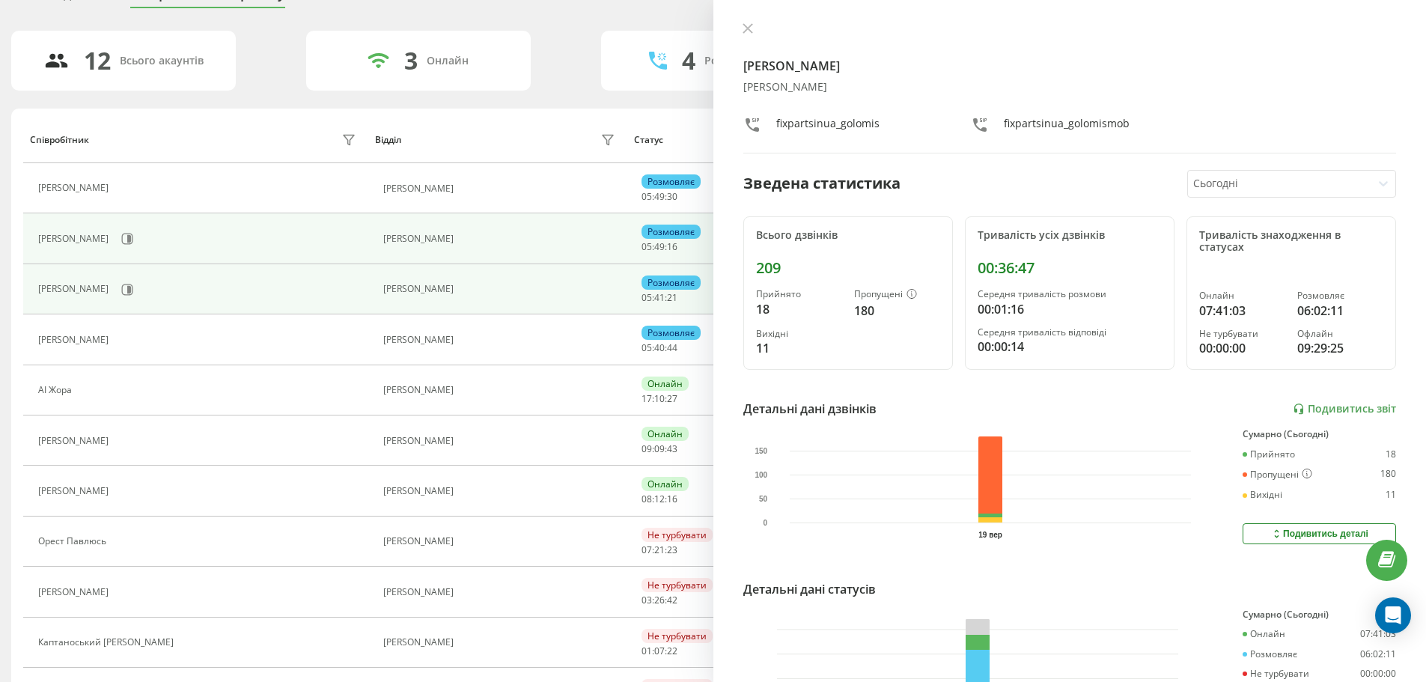
scroll to position [150, 0]
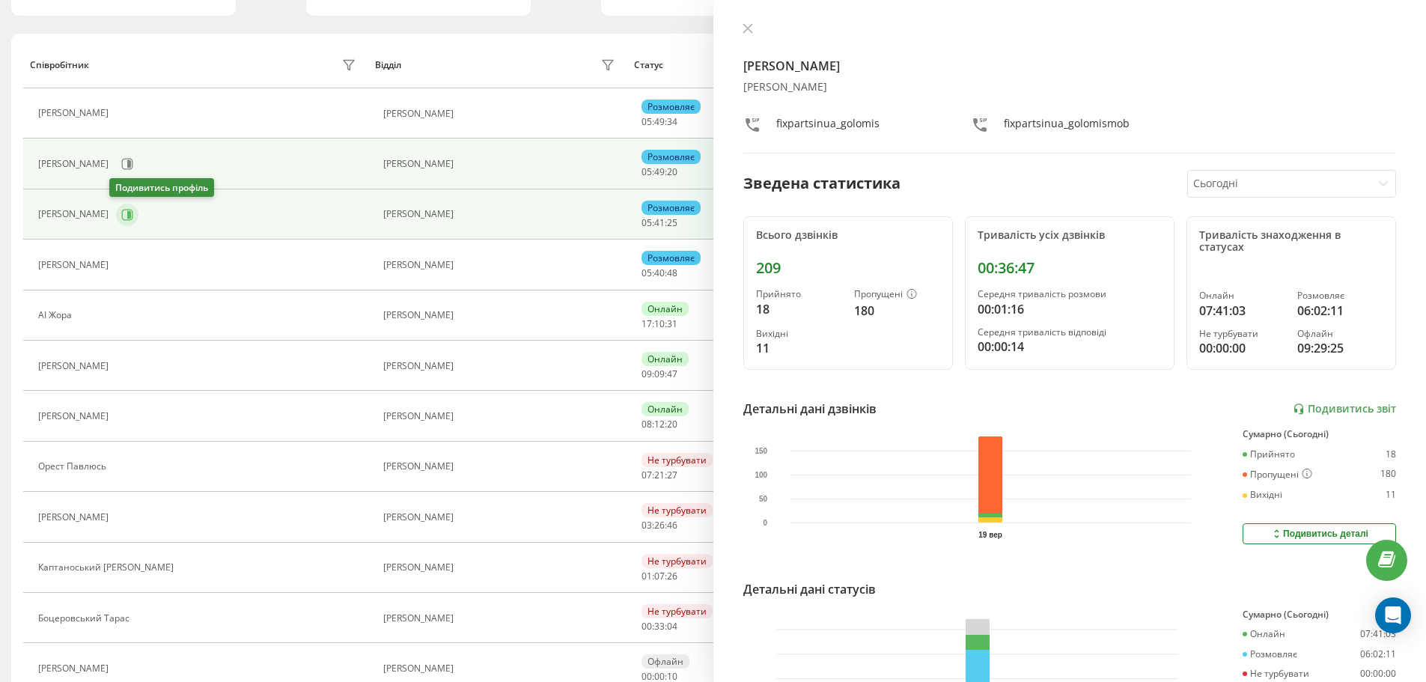
click at [121, 219] on icon at bounding box center [127, 215] width 12 height 12
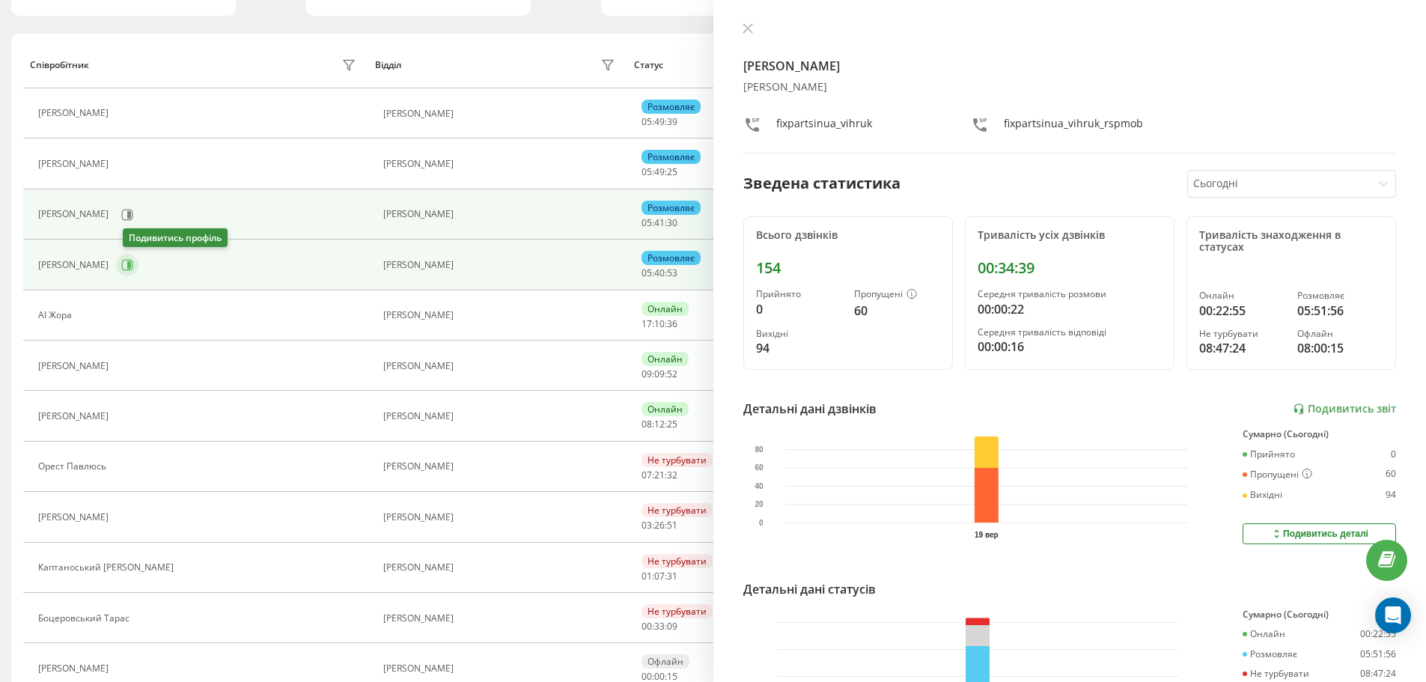
click at [133, 269] on icon at bounding box center [127, 265] width 12 height 12
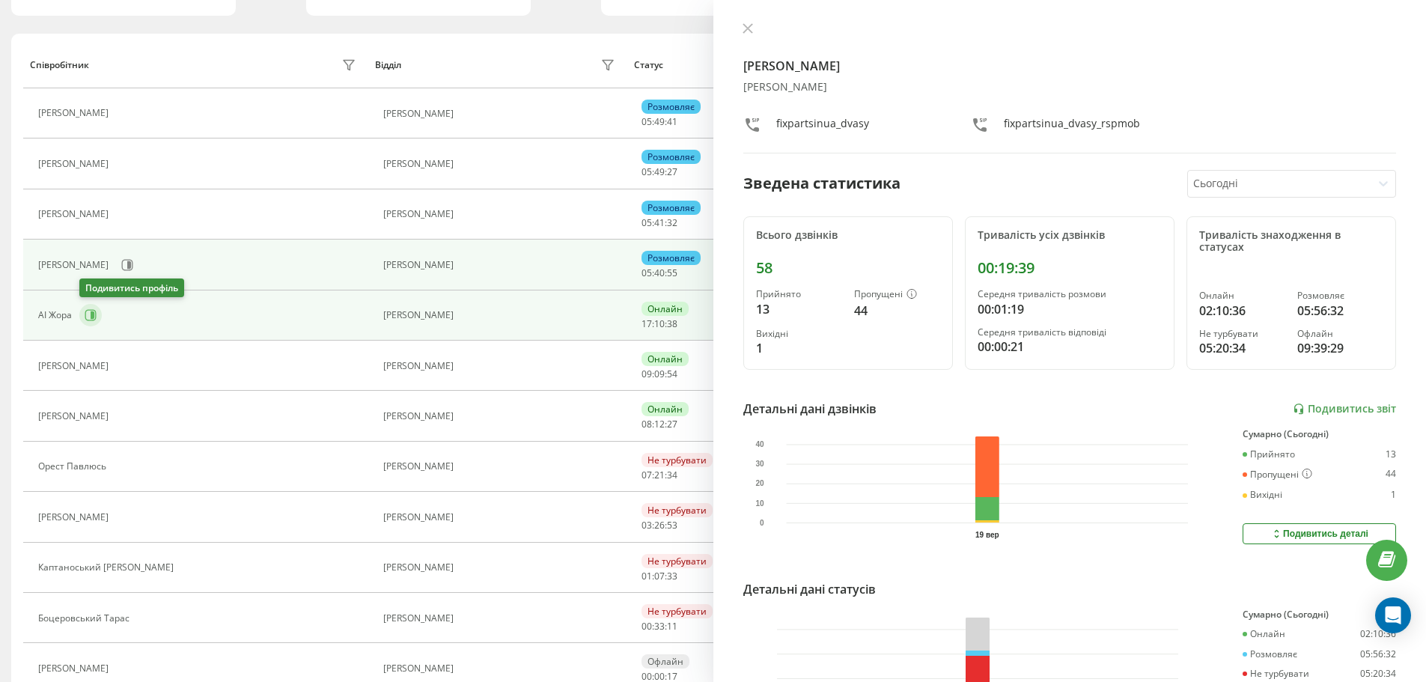
click at [96, 315] on icon at bounding box center [90, 315] width 11 height 11
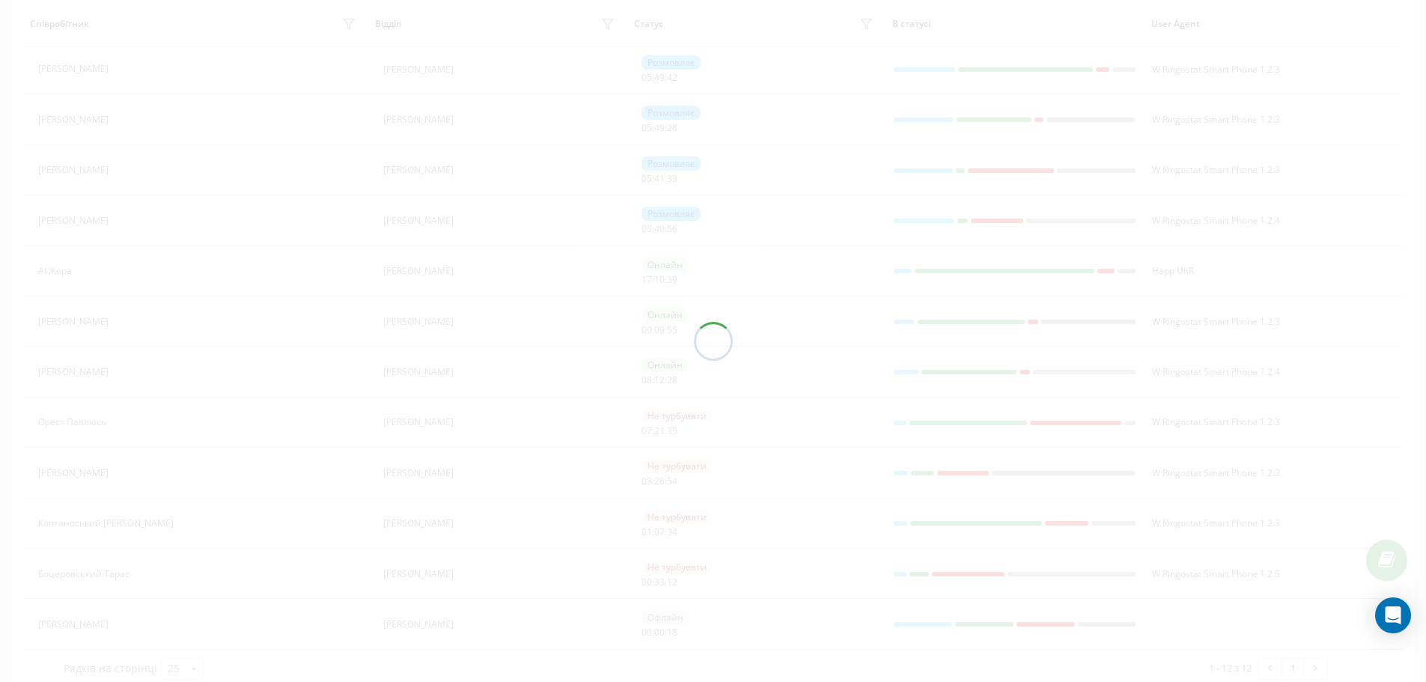
scroll to position [218, 0]
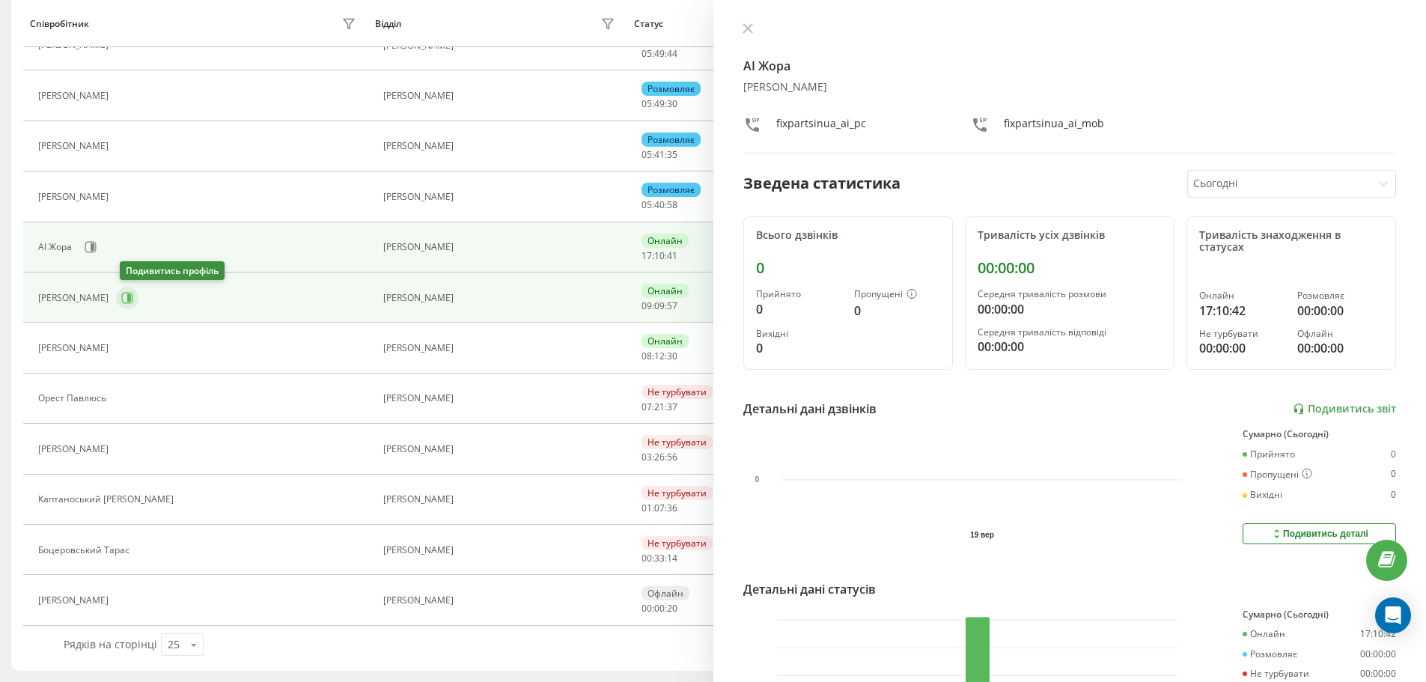
click at [126, 304] on button at bounding box center [127, 298] width 22 height 22
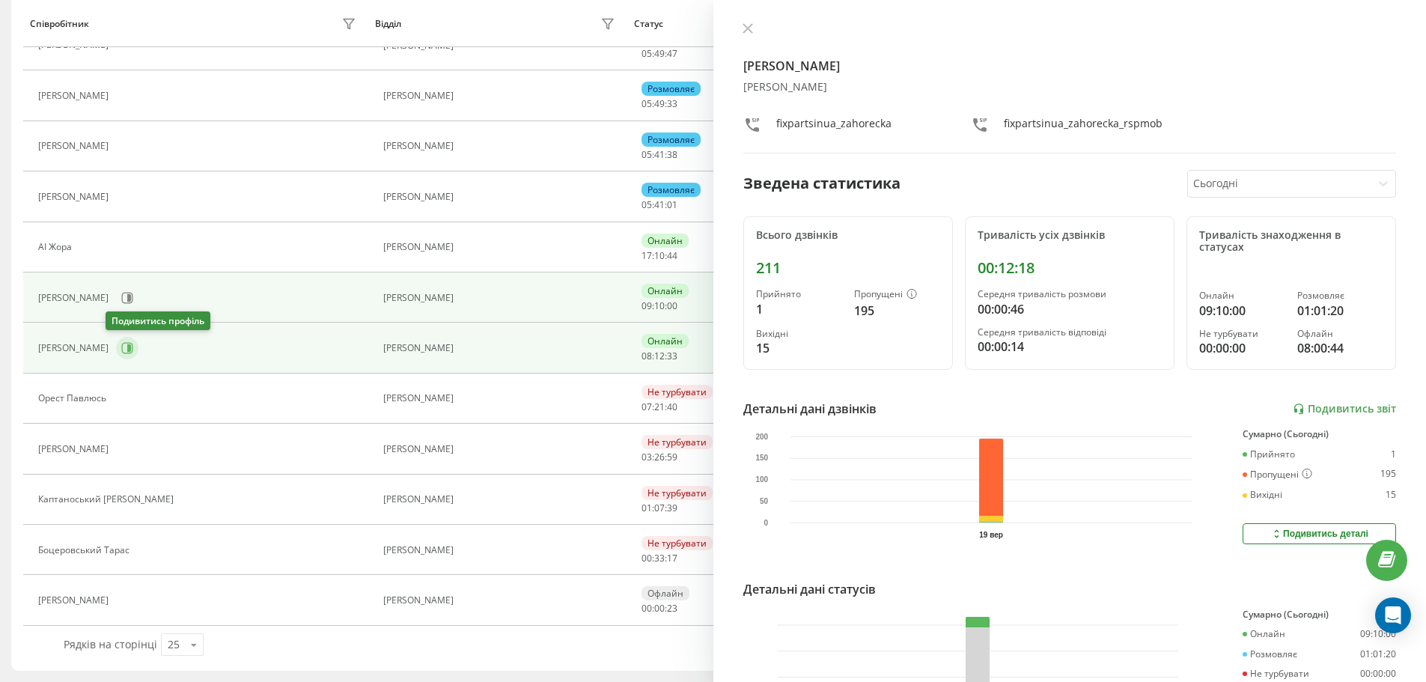
click at [127, 351] on icon at bounding box center [129, 347] width 4 height 7
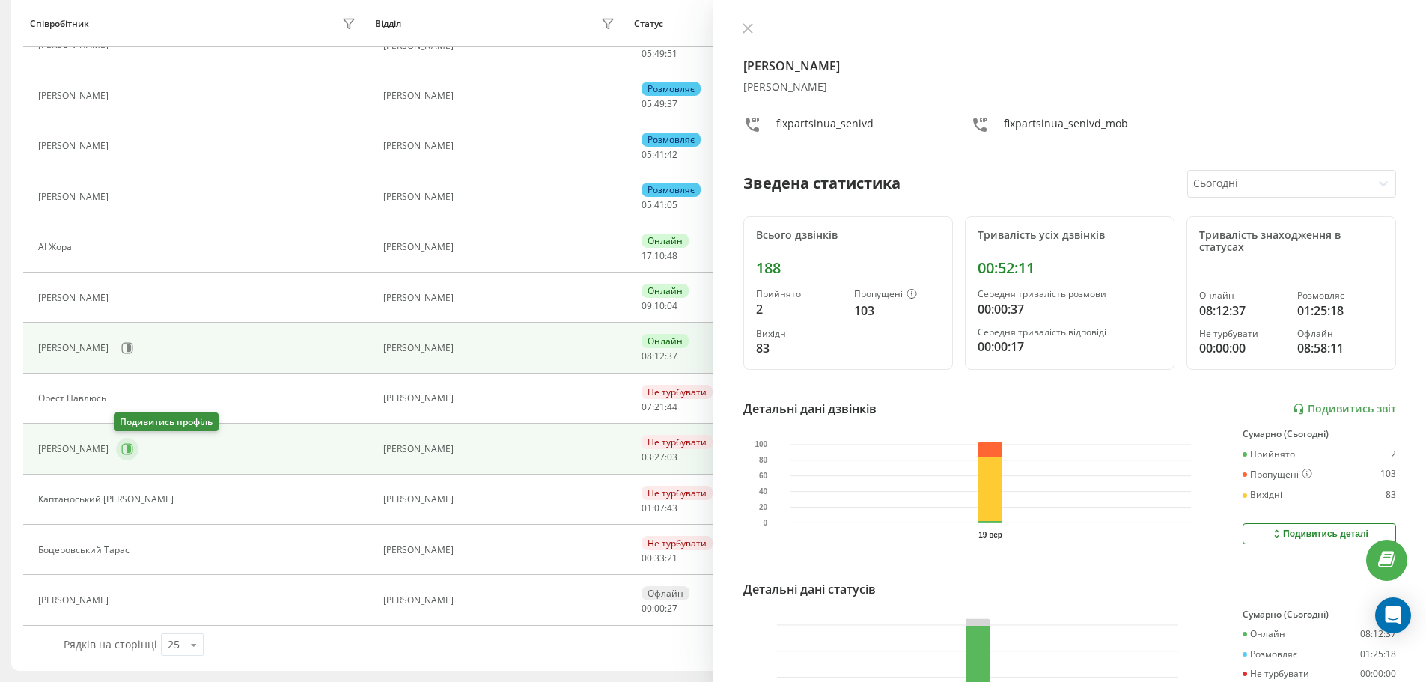
click at [129, 450] on icon at bounding box center [129, 448] width 4 height 7
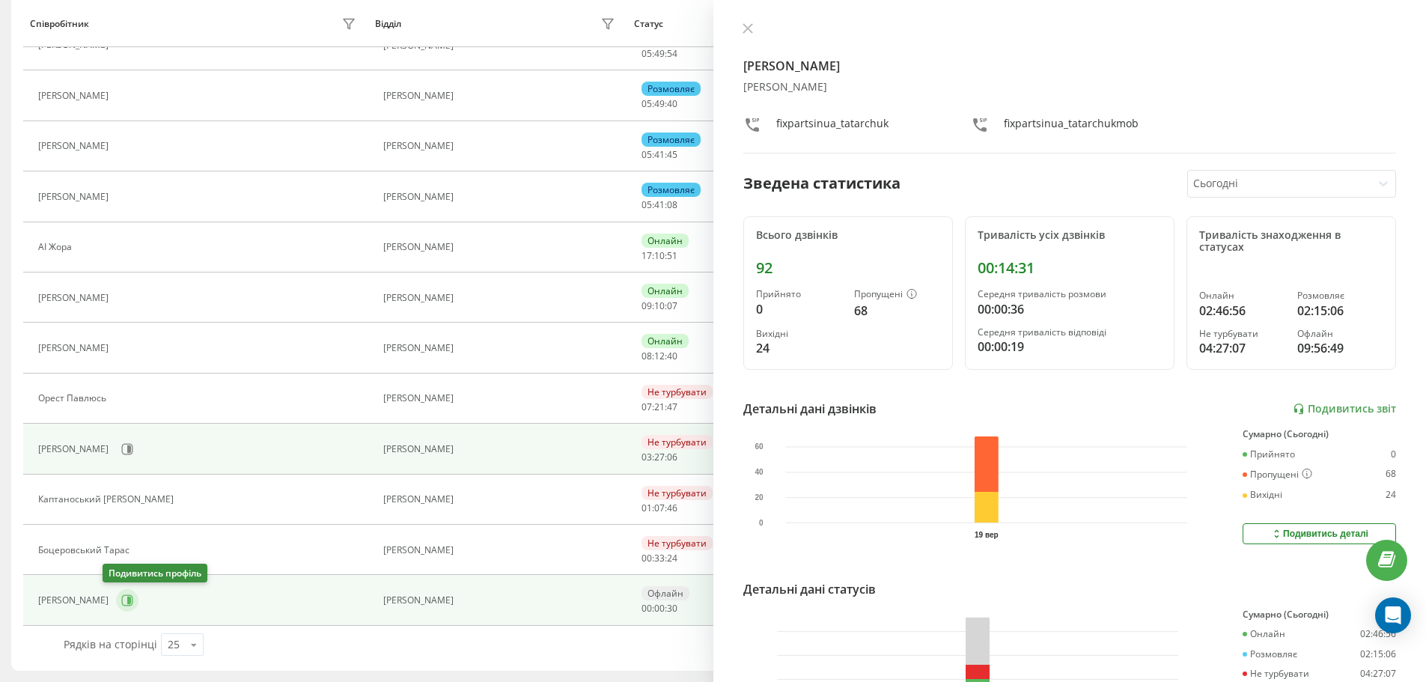
click at [121, 600] on icon at bounding box center [127, 600] width 12 height 12
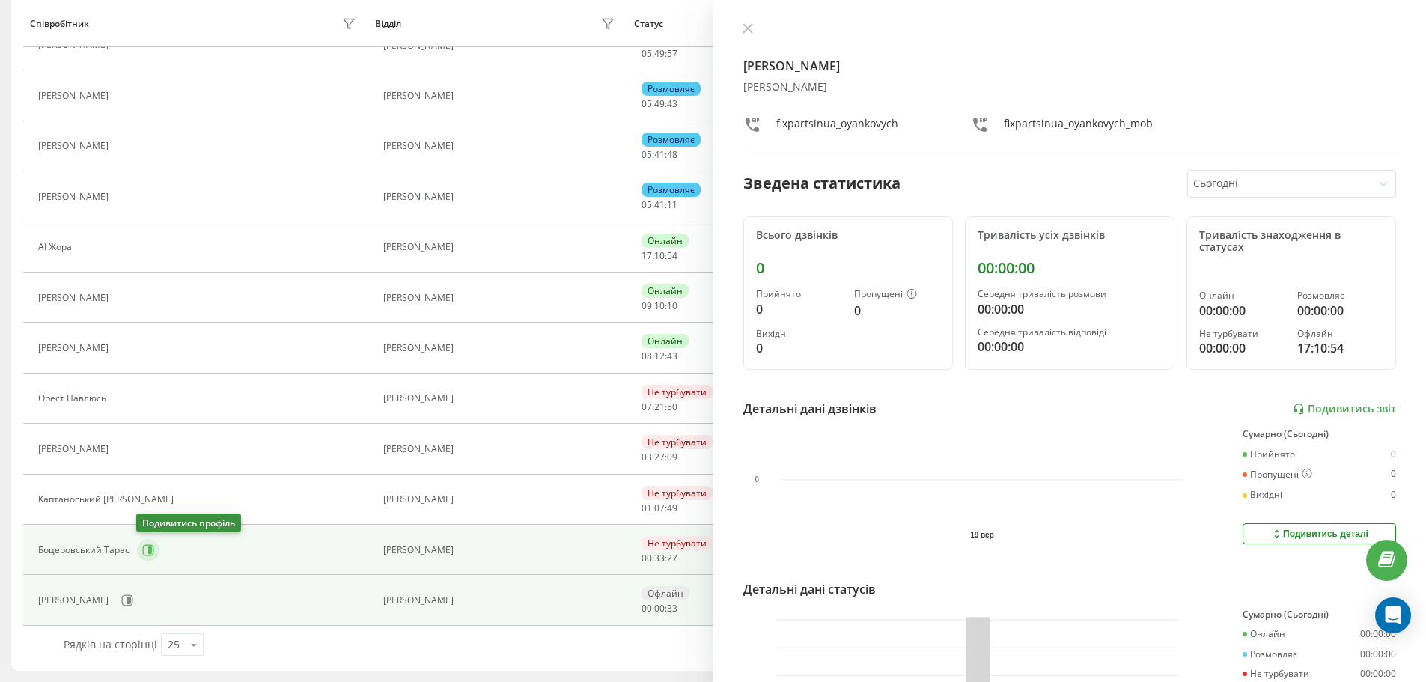
click at [148, 548] on icon at bounding box center [150, 549] width 4 height 7
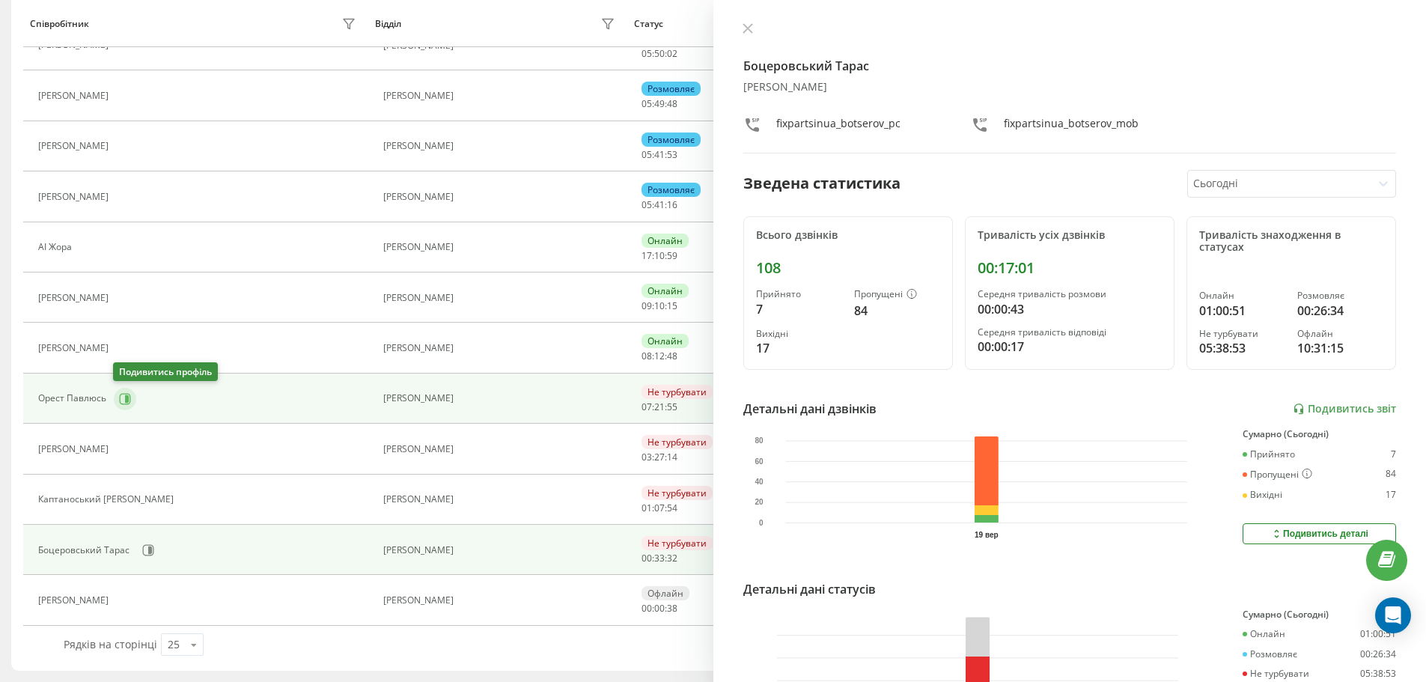
click at [126, 400] on icon at bounding box center [127, 397] width 4 height 7
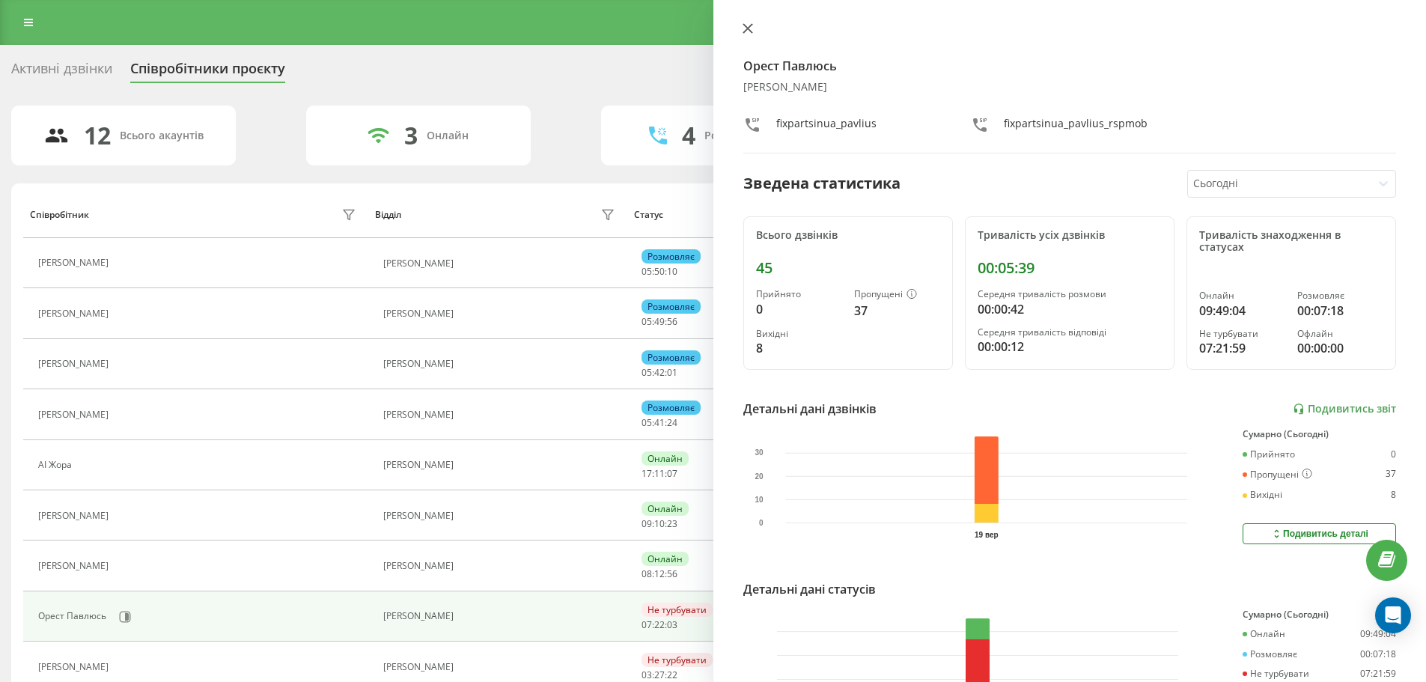
click at [744, 25] on icon at bounding box center [746, 28] width 9 height 9
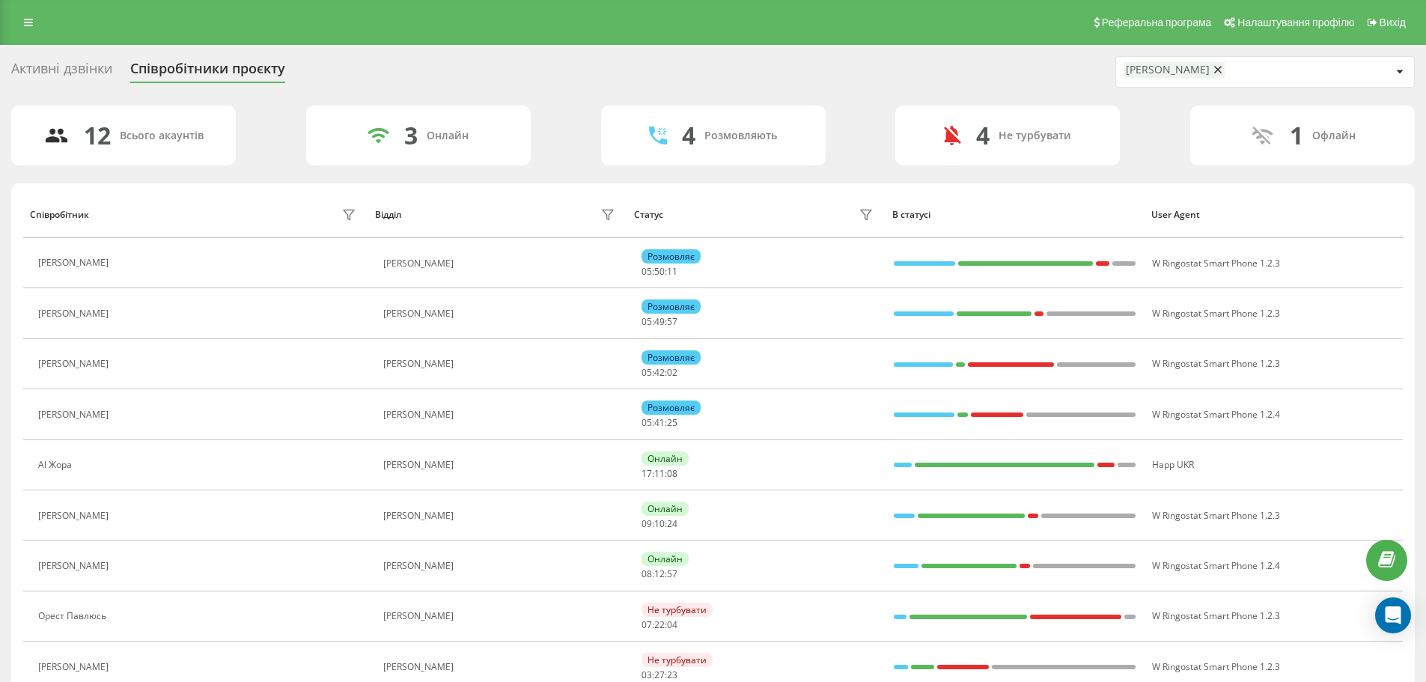
click at [13, 24] on div "Реферальна програма Налаштування профілю Вихід" at bounding box center [713, 22] width 1426 height 45
click at [31, 28] on link at bounding box center [28, 22] width 27 height 21
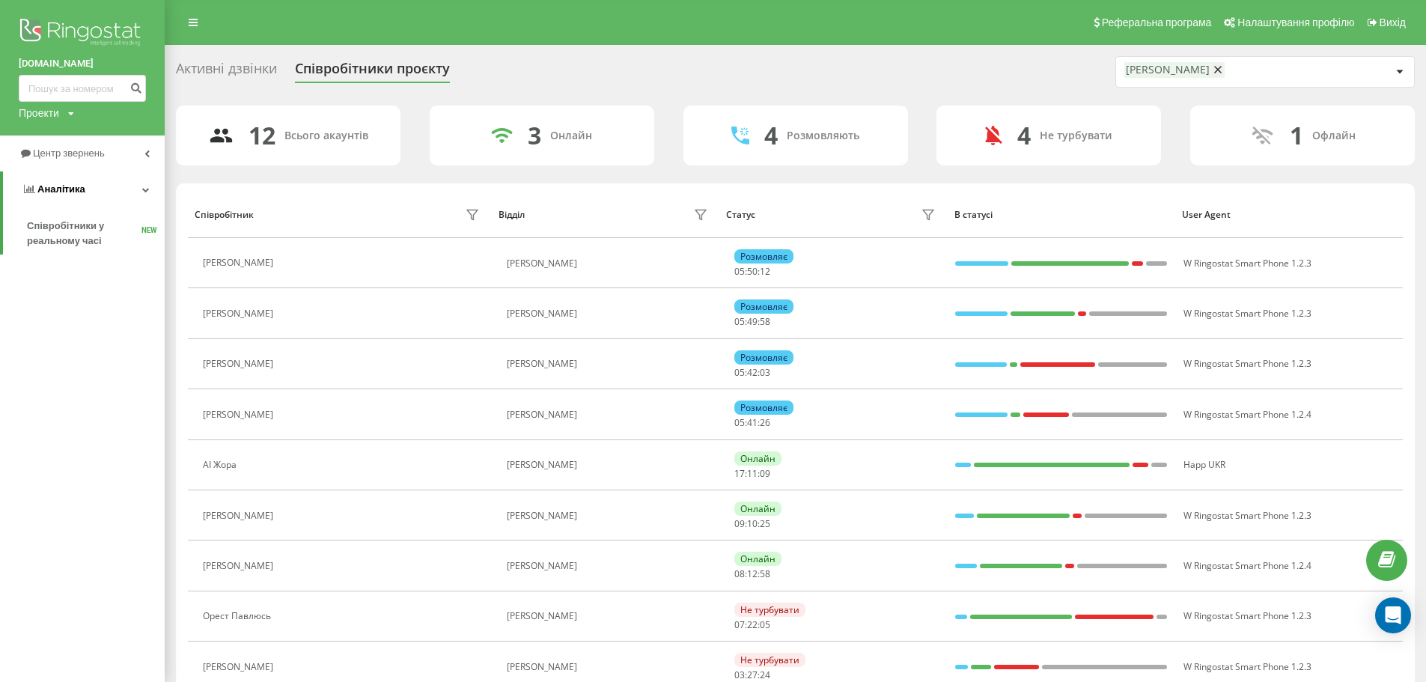
click at [84, 190] on link "Аналiтика" at bounding box center [84, 189] width 162 height 36
click at [100, 147] on span "Центр звернень" at bounding box center [64, 153] width 91 height 15
click at [104, 251] on span "Звіт про пропущені необроблені дзвінки" at bounding box center [92, 252] width 130 height 30
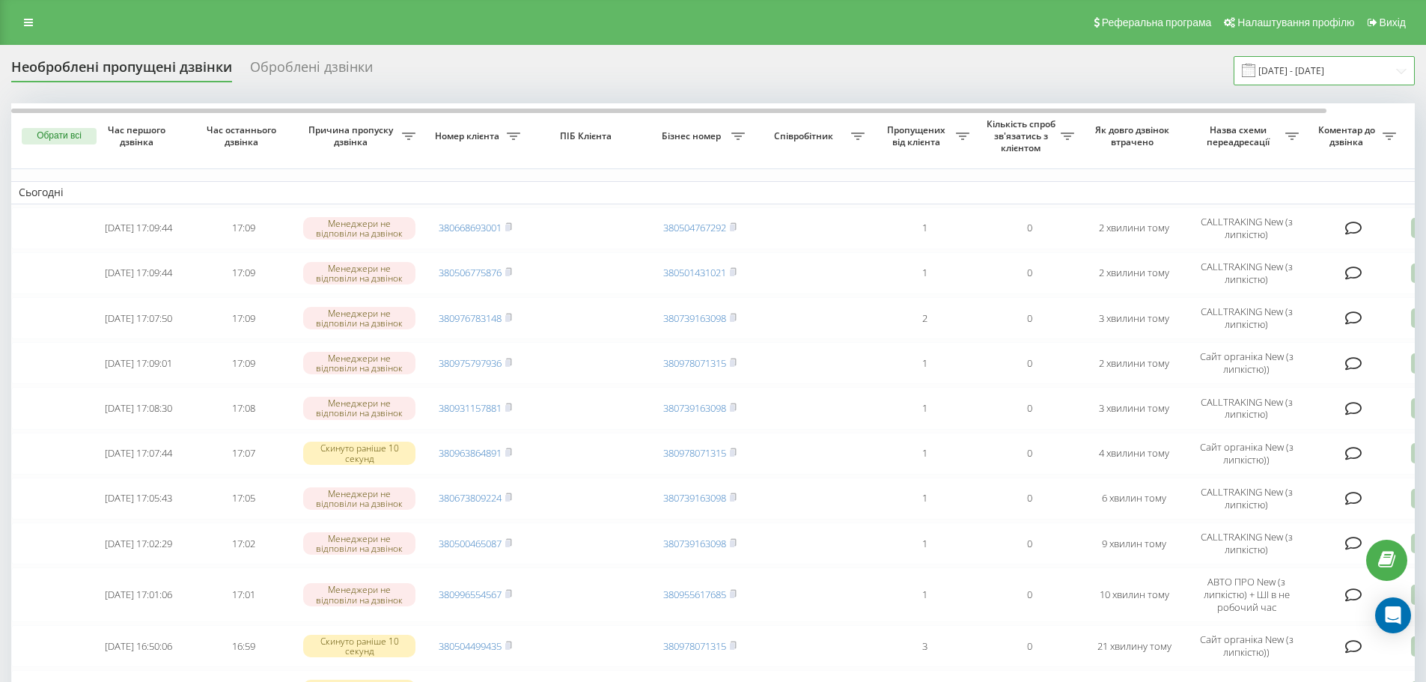
click at [1332, 71] on input "19.08.2025 - 19.09.2025" at bounding box center [1323, 70] width 181 height 29
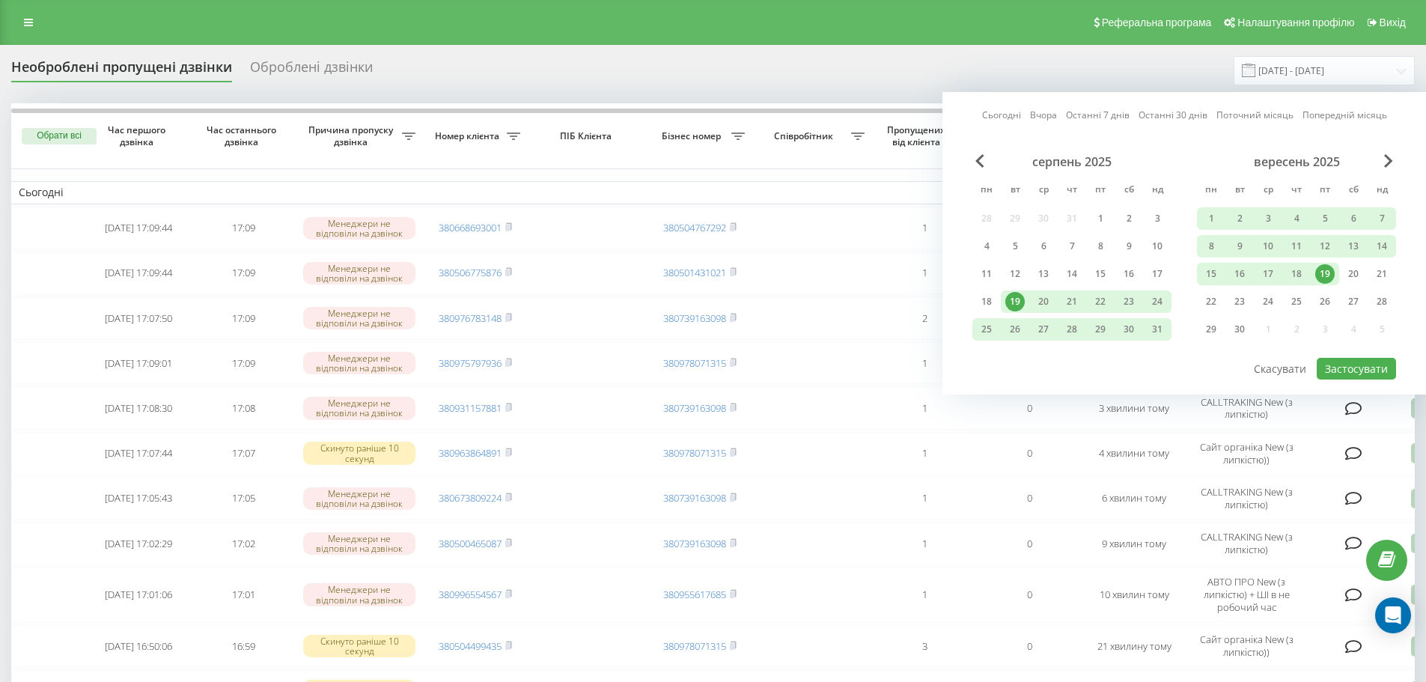
click at [1325, 278] on div "19" at bounding box center [1324, 273] width 19 height 19
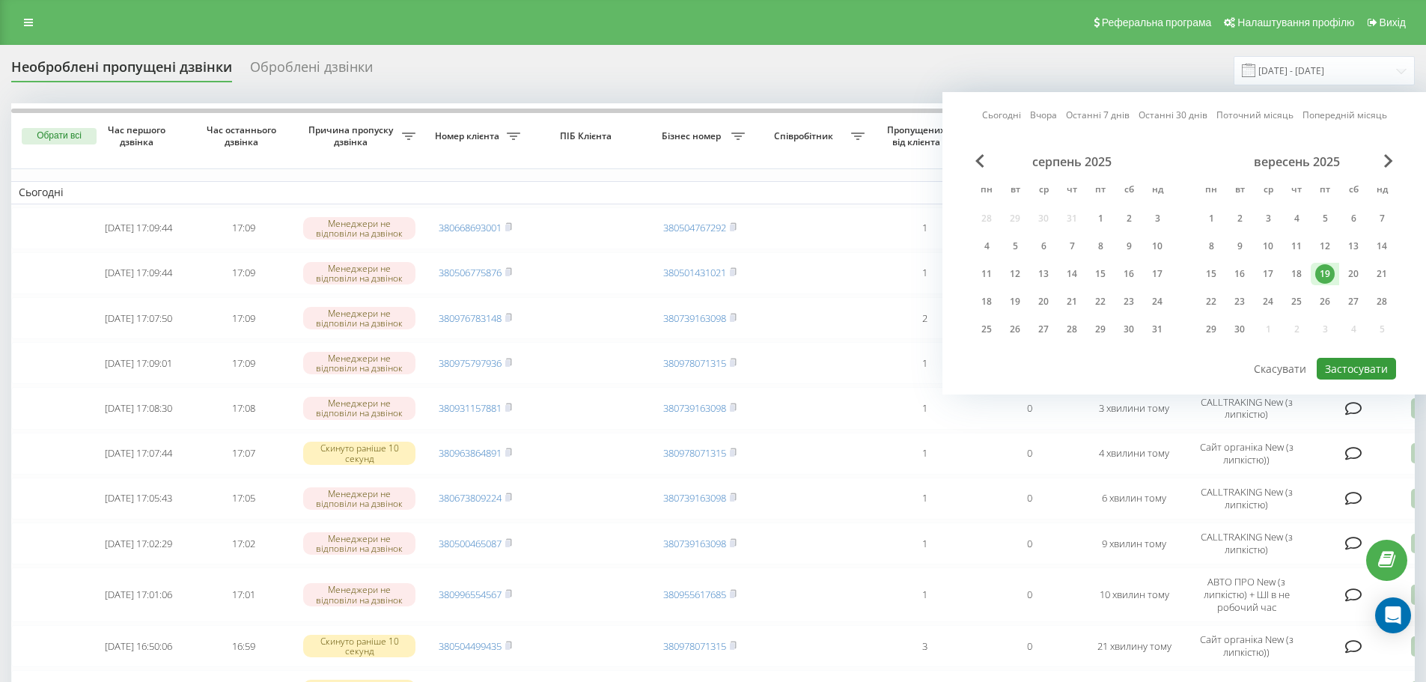
click at [1368, 377] on button "Застосувати" at bounding box center [1355, 369] width 79 height 22
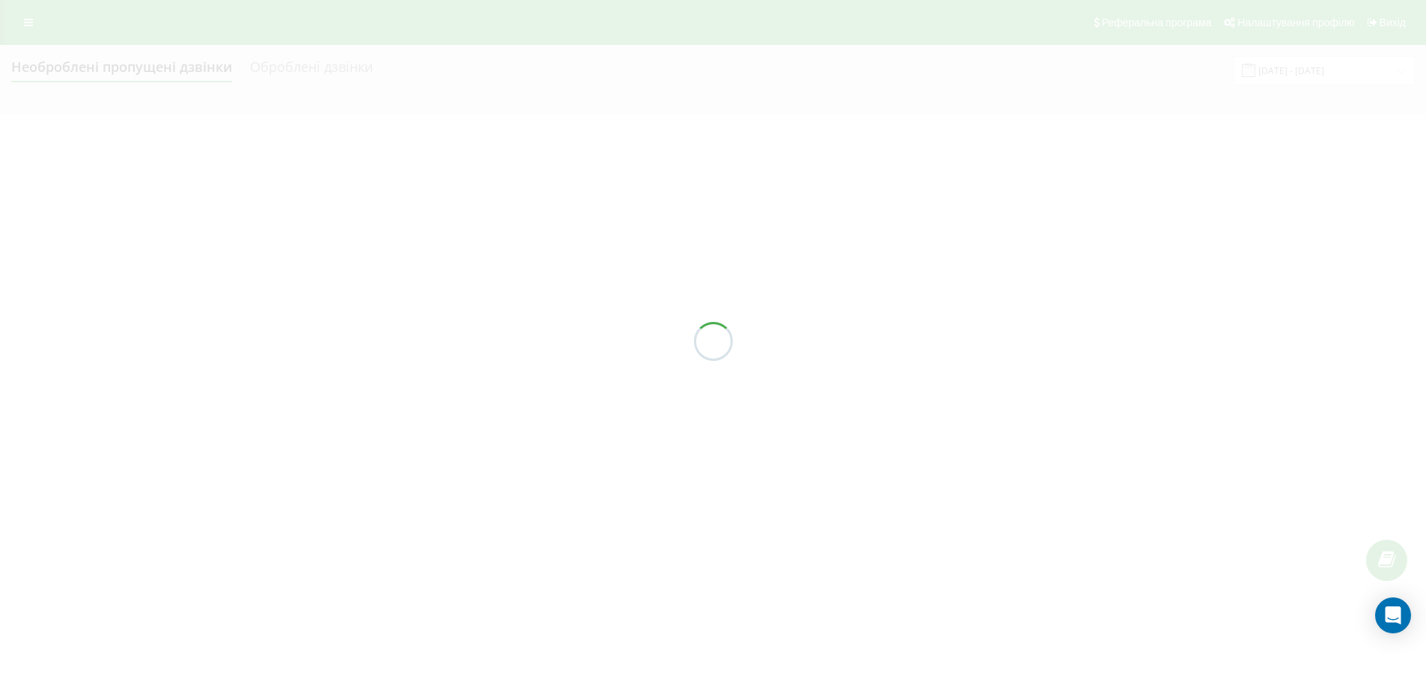
type input "[DATE] - [DATE]"
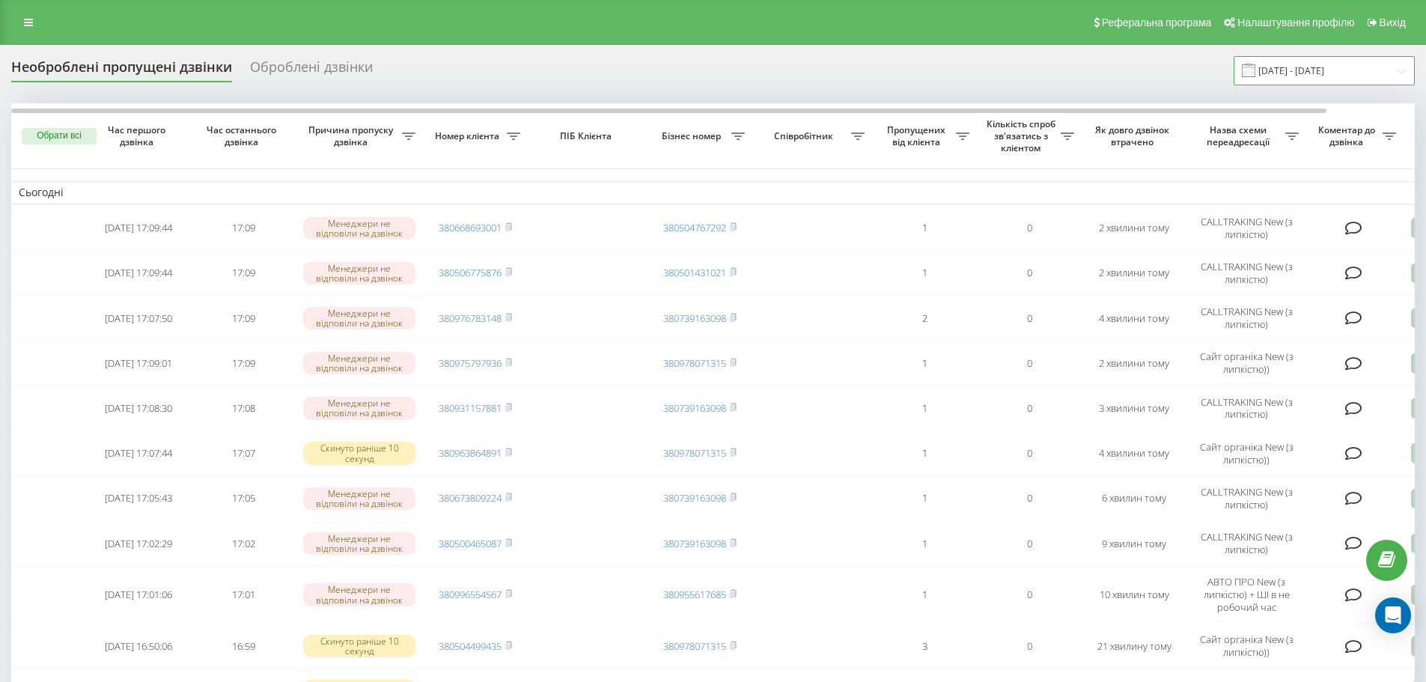
click at [1338, 67] on input "[DATE] - [DATE]" at bounding box center [1323, 70] width 181 height 29
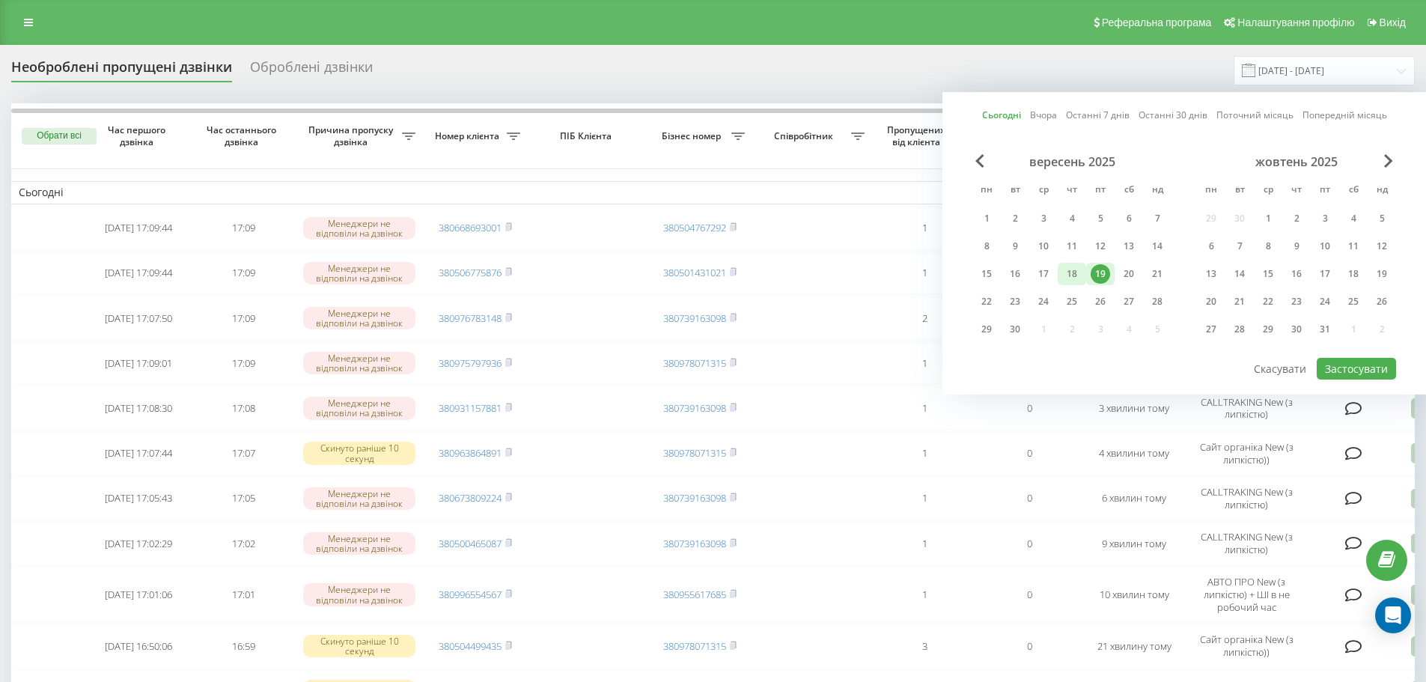
click at [1083, 271] on div "18" at bounding box center [1072, 274] width 28 height 22
click at [1098, 272] on div "19" at bounding box center [1099, 273] width 19 height 19
click at [1373, 379] on div "Сьогодні Вчора Останні 7 днів Останні 30 днів Поточний місяць Попередній місяць…" at bounding box center [1183, 243] width 483 height 302
click at [1361, 370] on button "Застосувати" at bounding box center [1355, 369] width 79 height 22
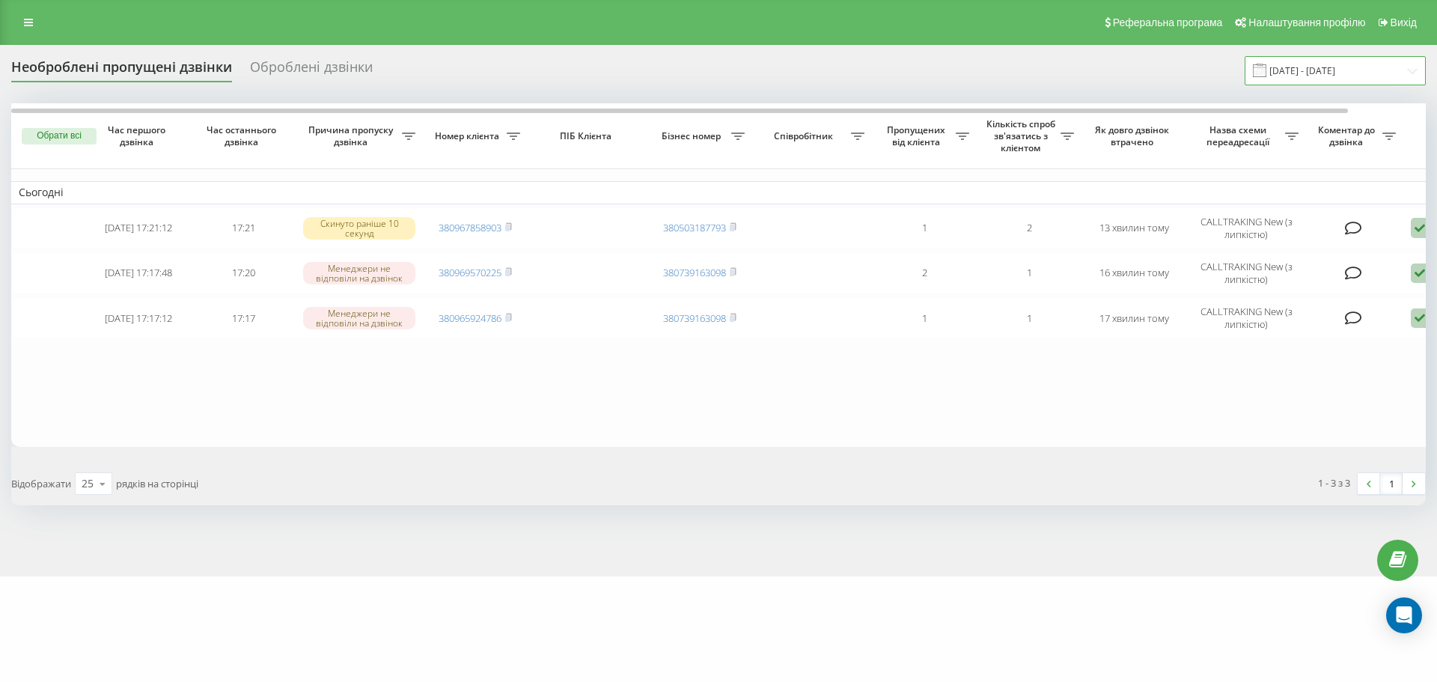
drag, startPoint x: 1331, startPoint y: 69, endPoint x: 1296, endPoint y: 82, distance: 37.7
click at [1331, 69] on input "[DATE] - [DATE]" at bounding box center [1335, 70] width 181 height 29
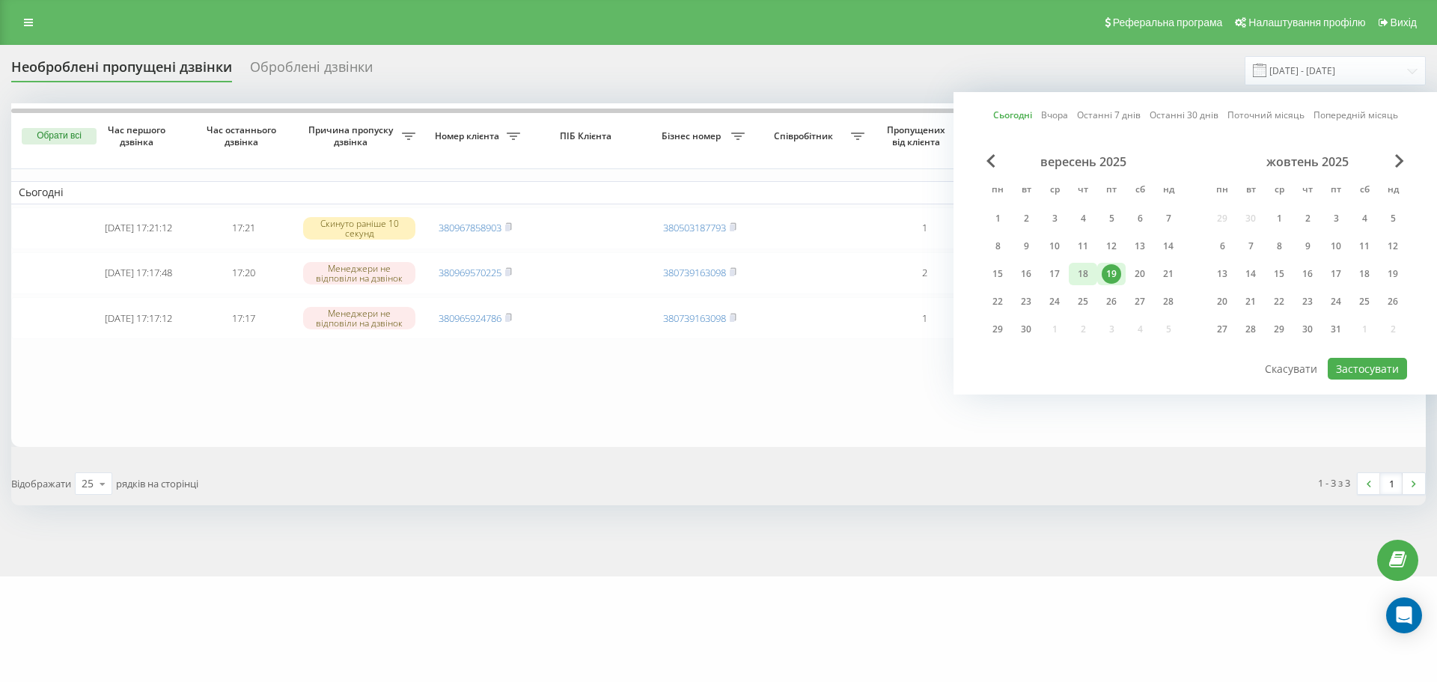
click at [1087, 275] on div "18" at bounding box center [1082, 273] width 19 height 19
click at [1104, 275] on div "19" at bounding box center [1111, 273] width 19 height 19
click at [1364, 366] on button "Застосувати" at bounding box center [1367, 369] width 79 height 22
